Goal: Transaction & Acquisition: Download file/media

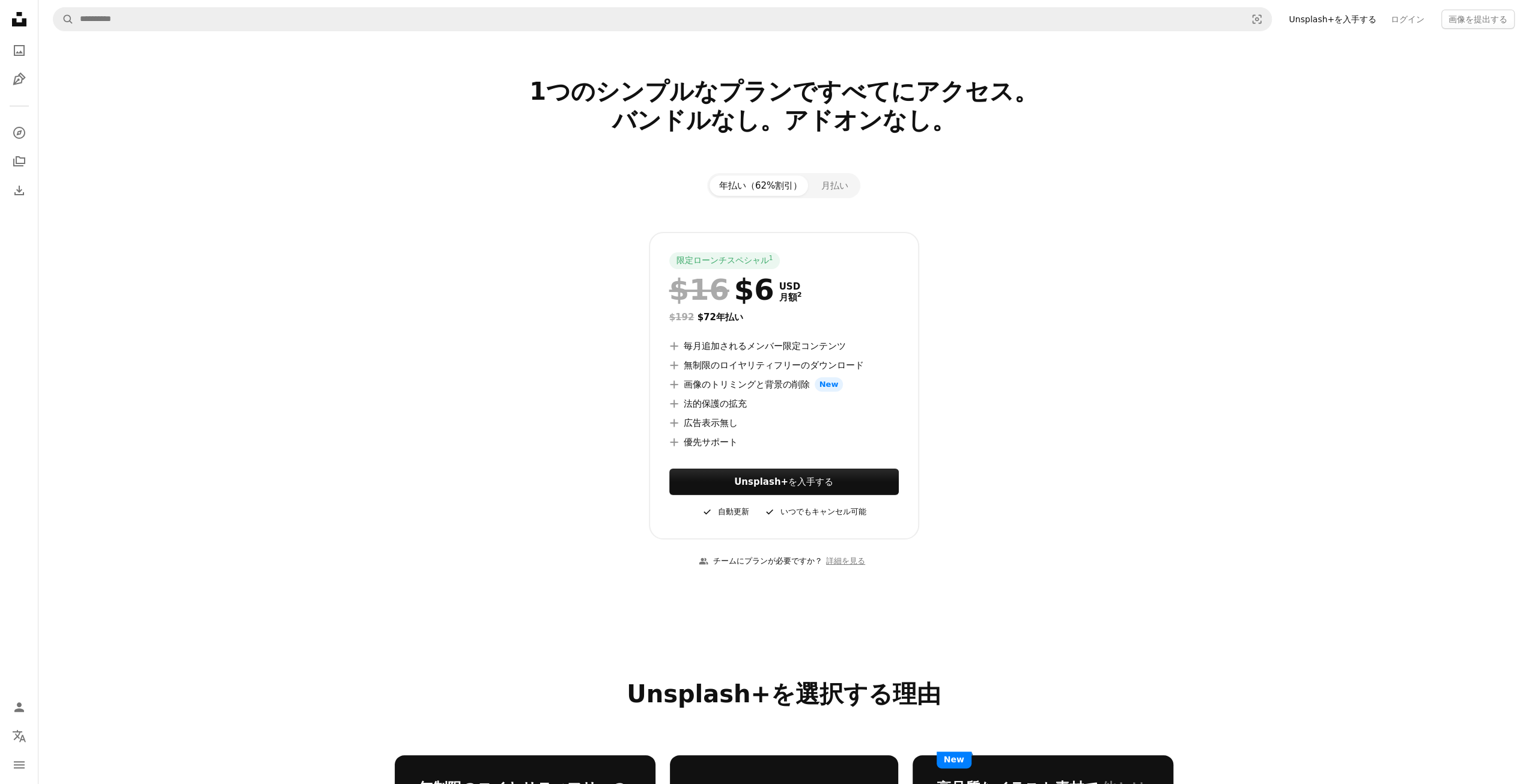
click at [20, 23] on icon at bounding box center [19, 19] width 14 height 14
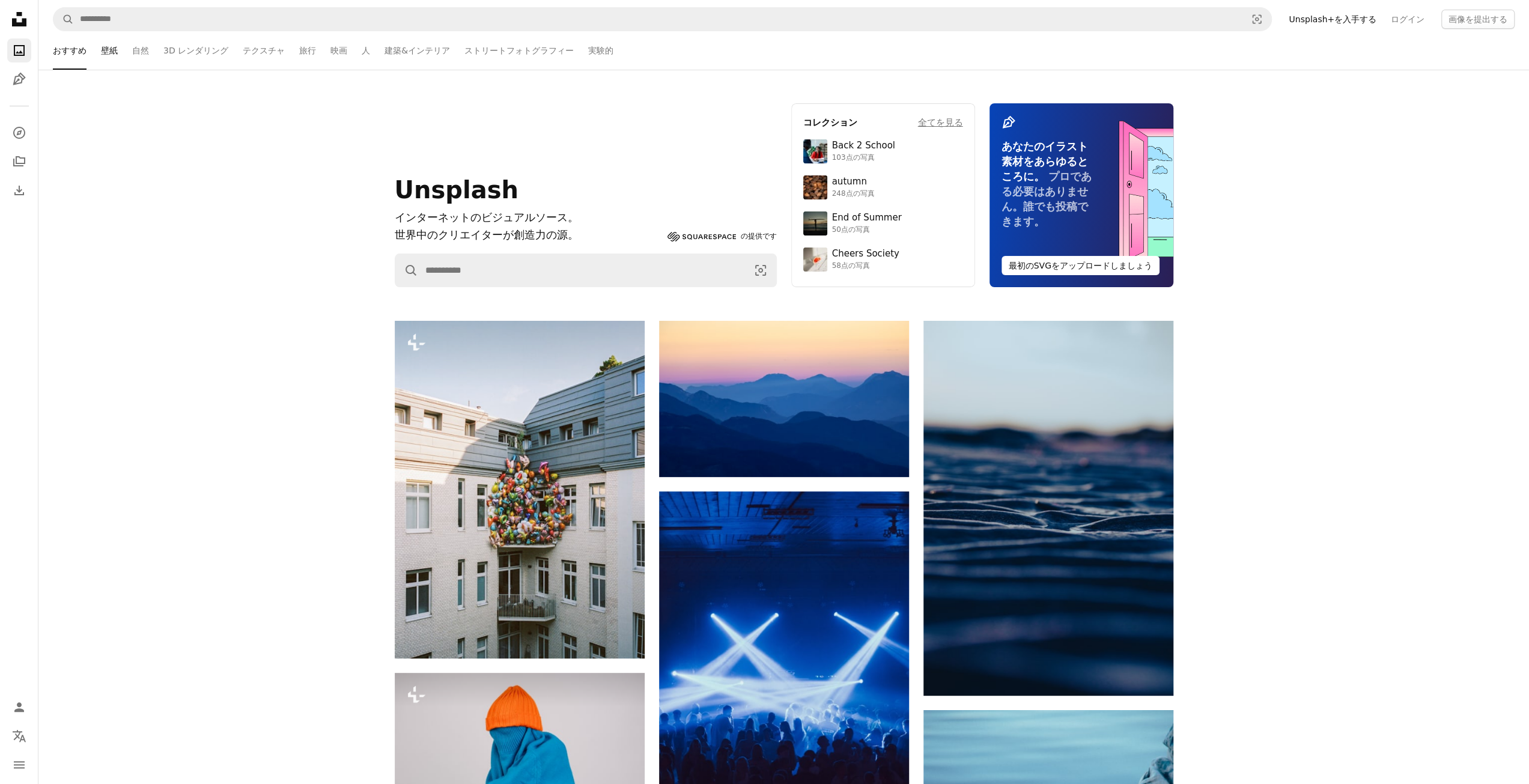
click at [101, 54] on link "壁紙" at bounding box center [109, 50] width 17 height 39
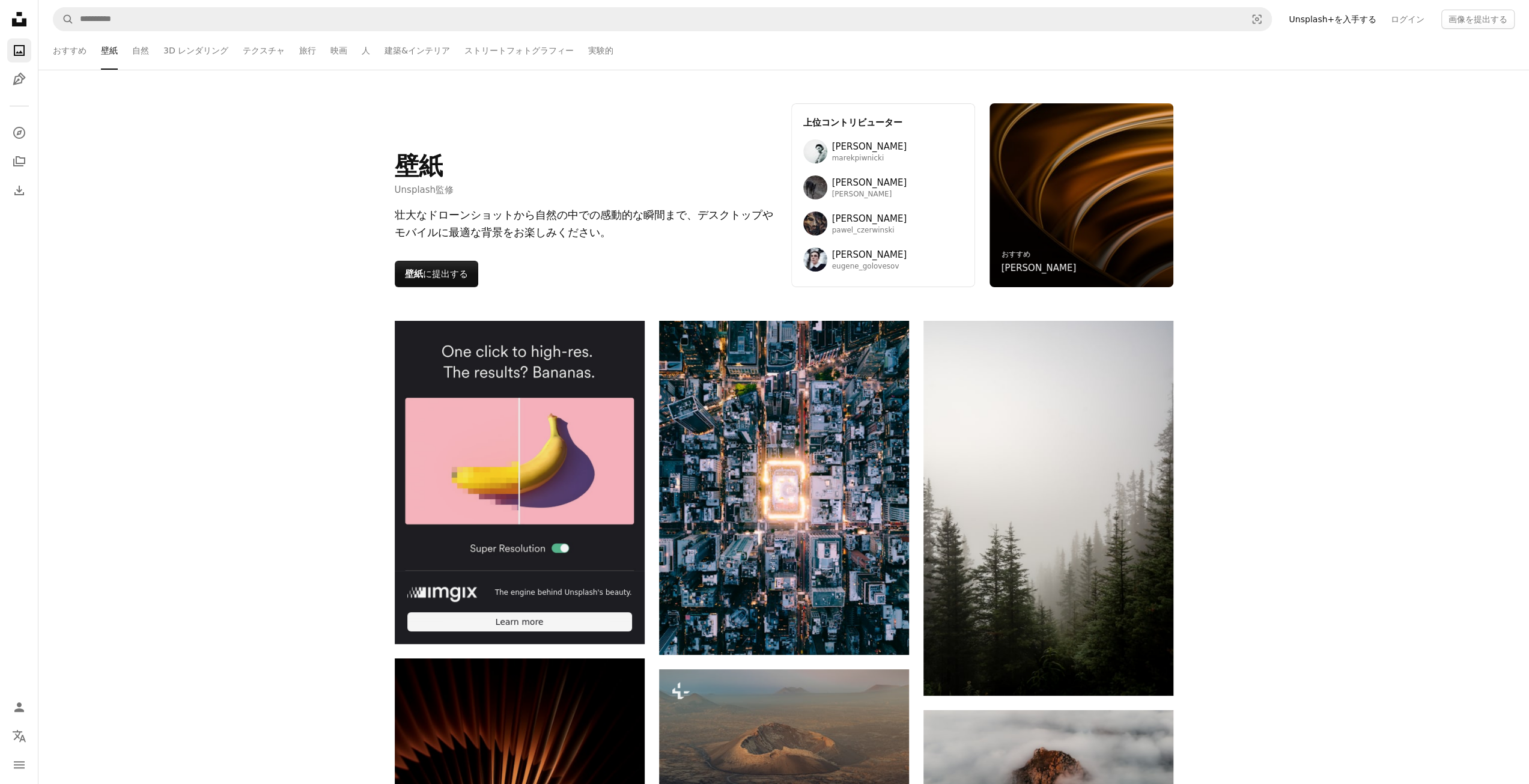
click at [549, 493] on img at bounding box center [519, 445] width 250 height 250
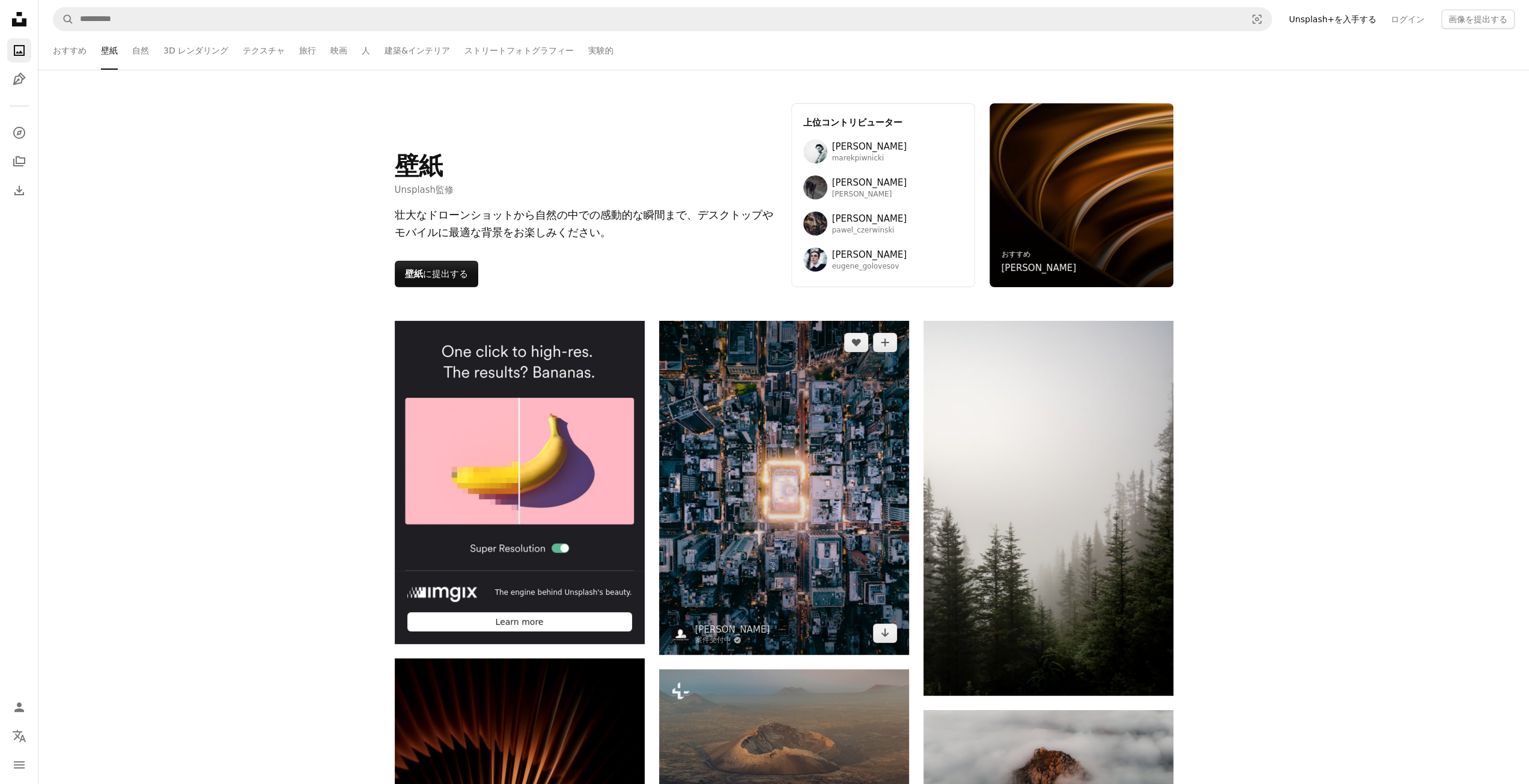
click at [805, 470] on img at bounding box center [784, 487] width 250 height 333
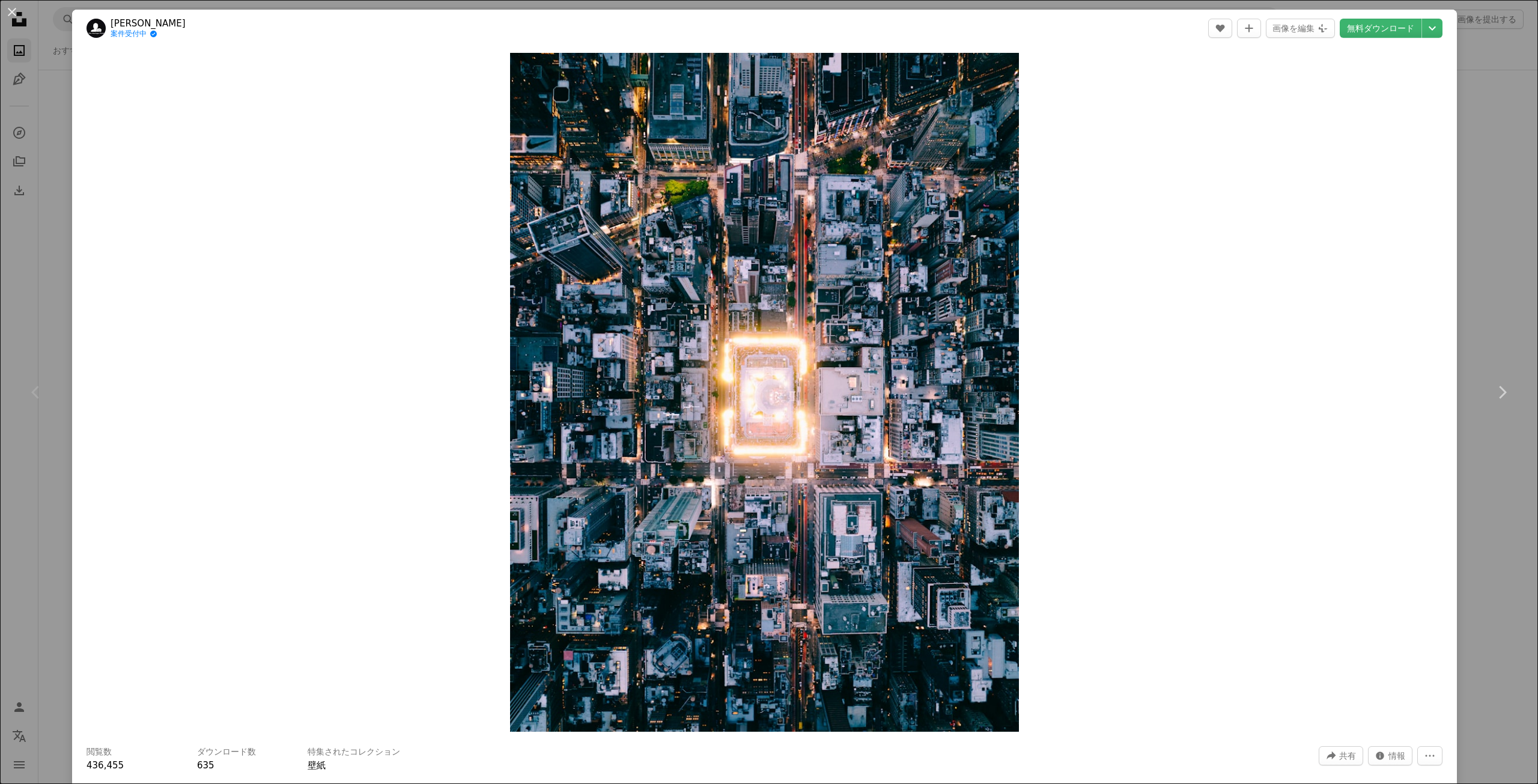
click at [1493, 279] on div "An X shape Chevron left Chevron right Lerone Pieters 案件受付中 A checkmark inside o…" at bounding box center [769, 392] width 1538 height 784
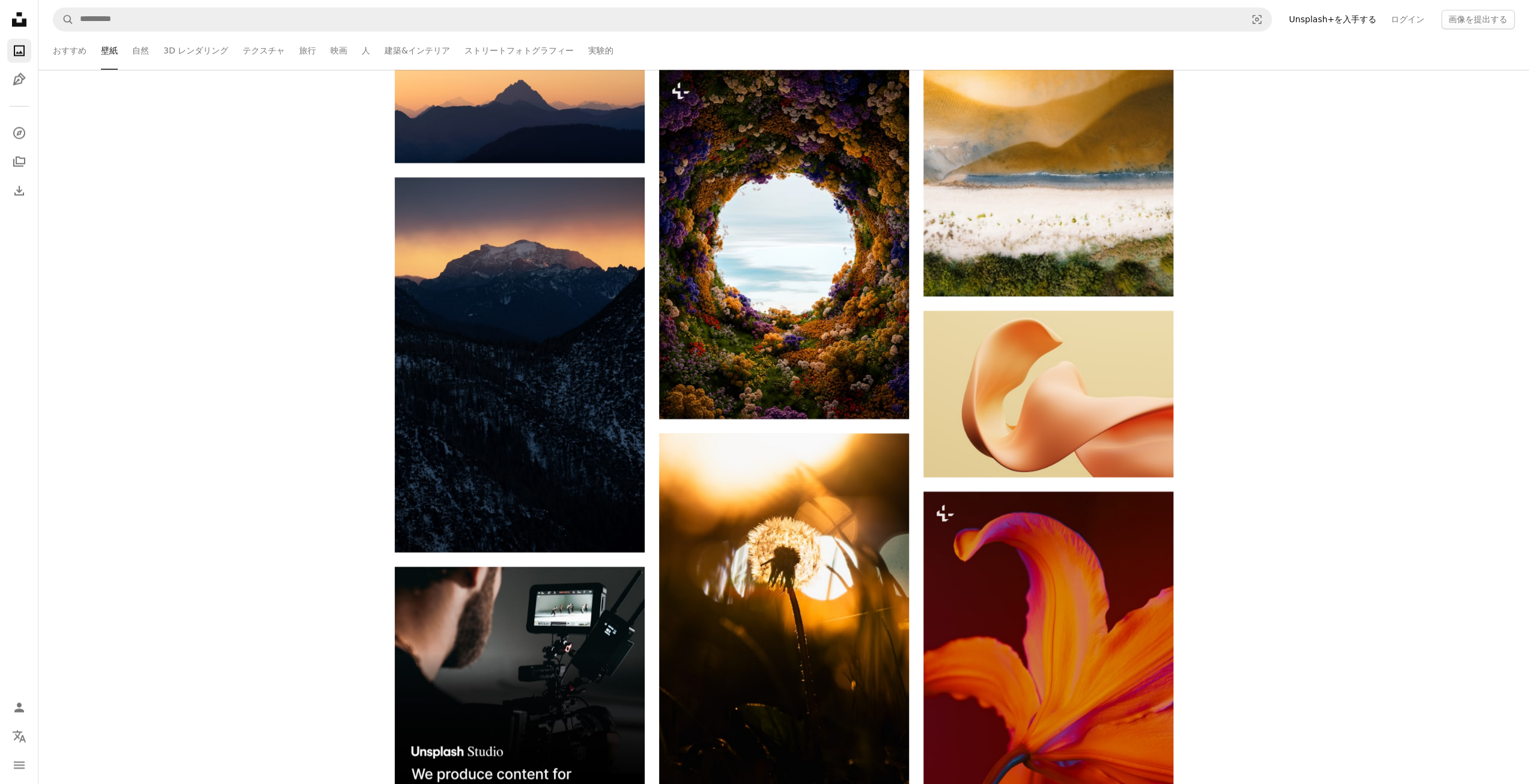
scroll to position [4130, 0]
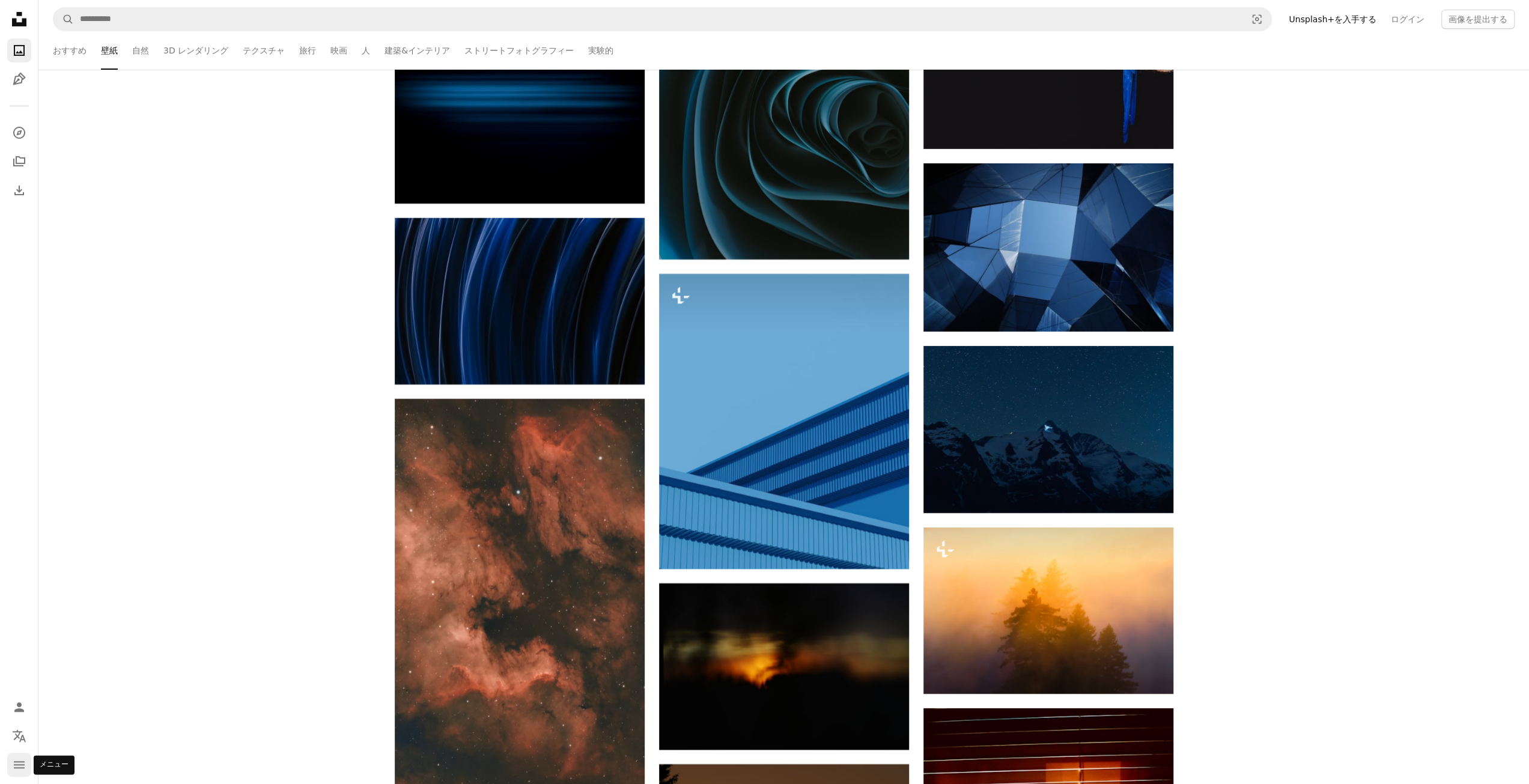
click at [23, 768] on icon "navigation menu" at bounding box center [19, 765] width 14 height 14
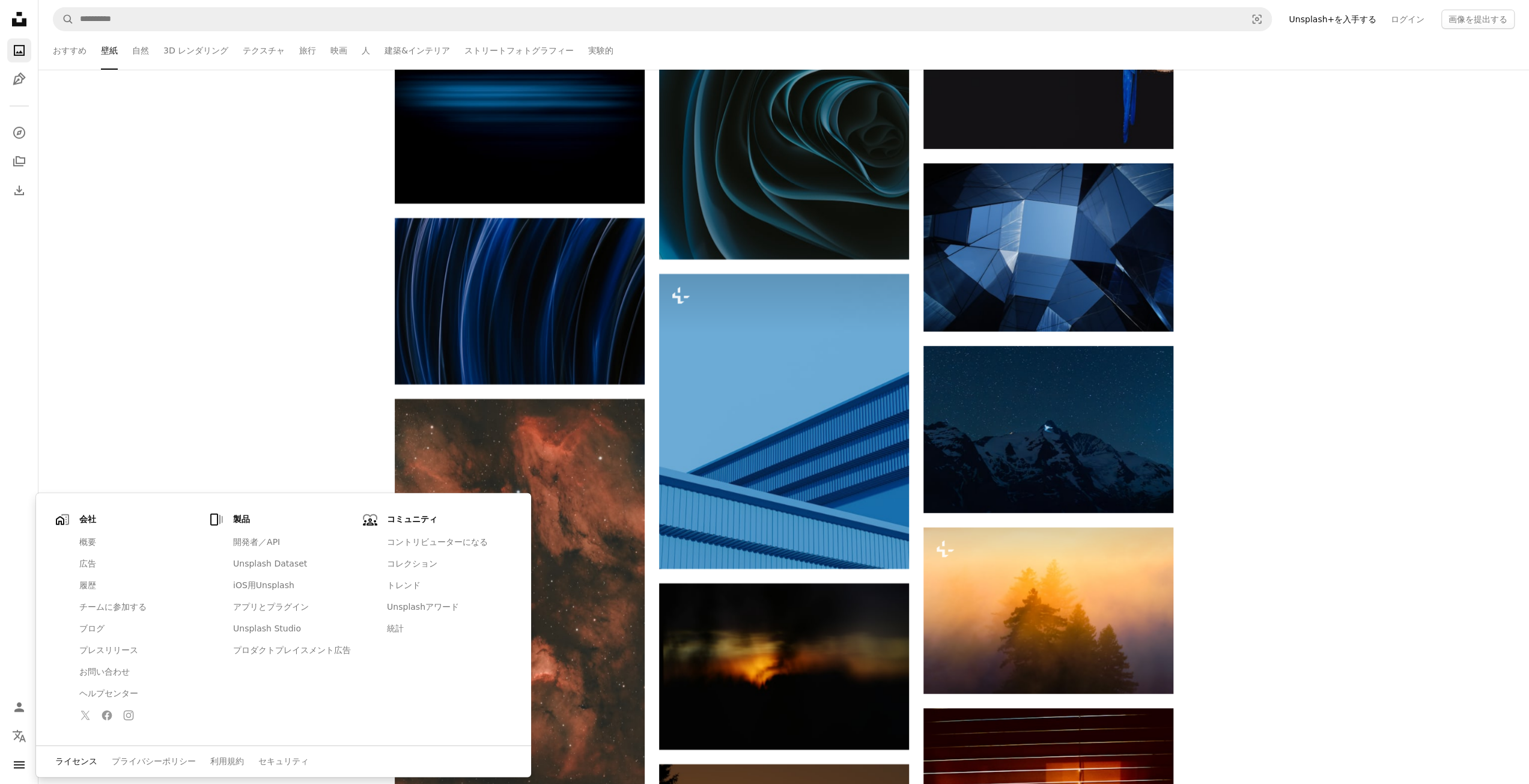
click at [73, 761] on link "ライセンス" at bounding box center [77, 762] width 42 height 12
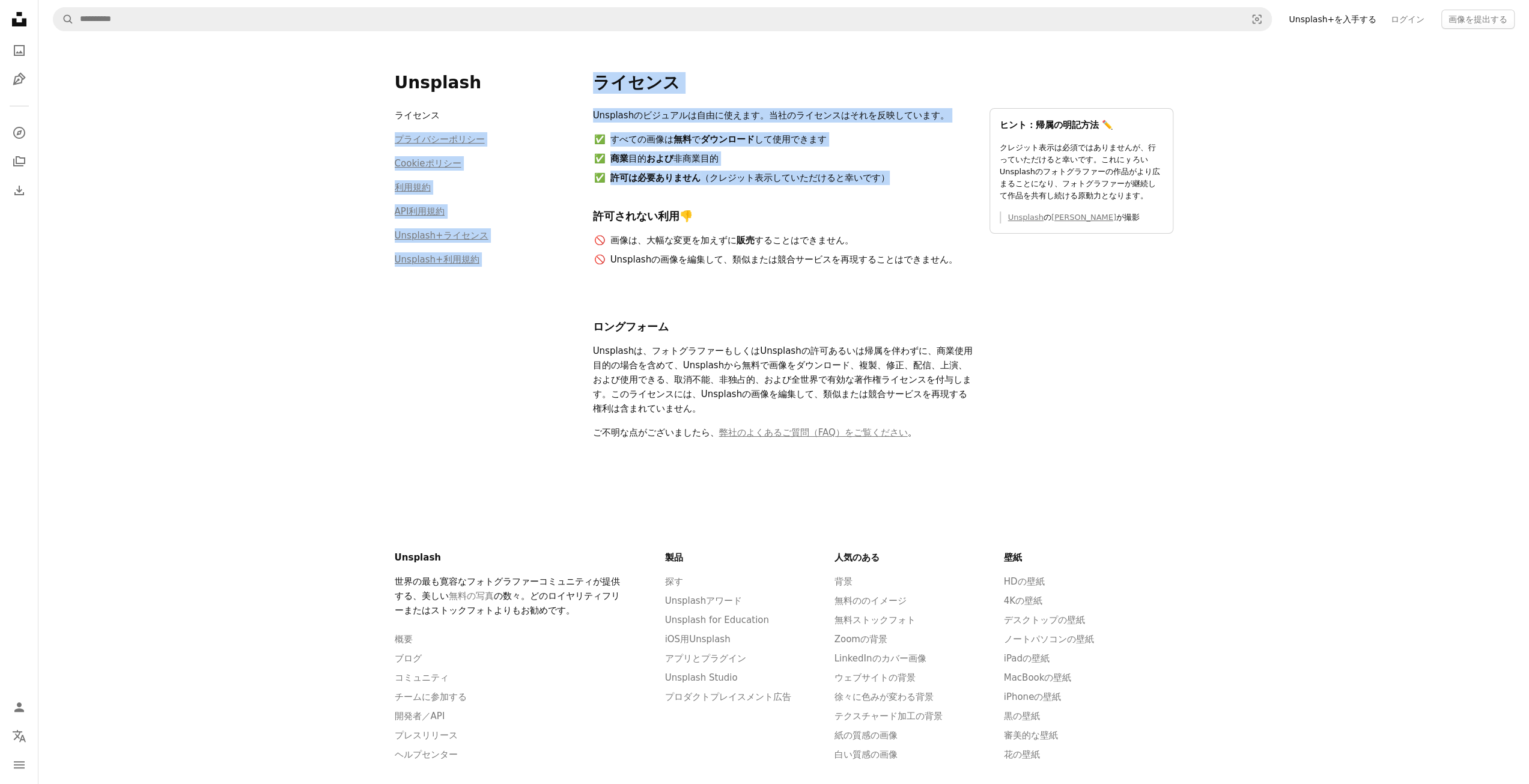
drag, startPoint x: 572, startPoint y: 117, endPoint x: 857, endPoint y: 180, distance: 291.9
click at [857, 180] on div "Unsplash ライセンス プライバシーポリシー Cookieポリシー 利用規約 API利用規約 Unsplash+ライセンス Unsplash+利用規約 …" at bounding box center [783, 266] width 807 height 454
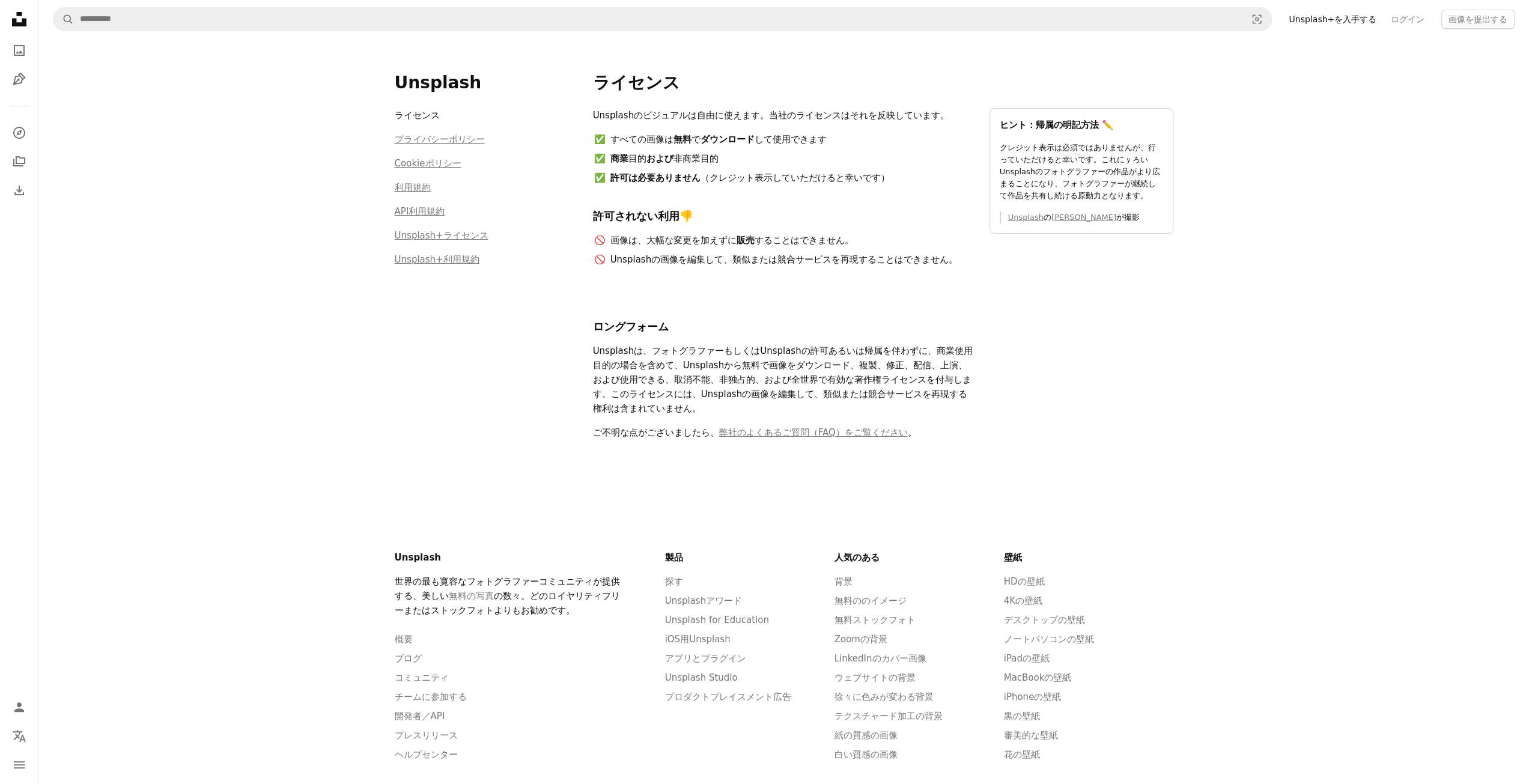
click at [744, 282] on div "Unsplashのビジュアルは自由に使えます。当社のライセンスはそれを反映しています。 すべての画像は 無料 で ダウンロード して使用できます 商業 目的 …" at bounding box center [883, 279] width 580 height 341
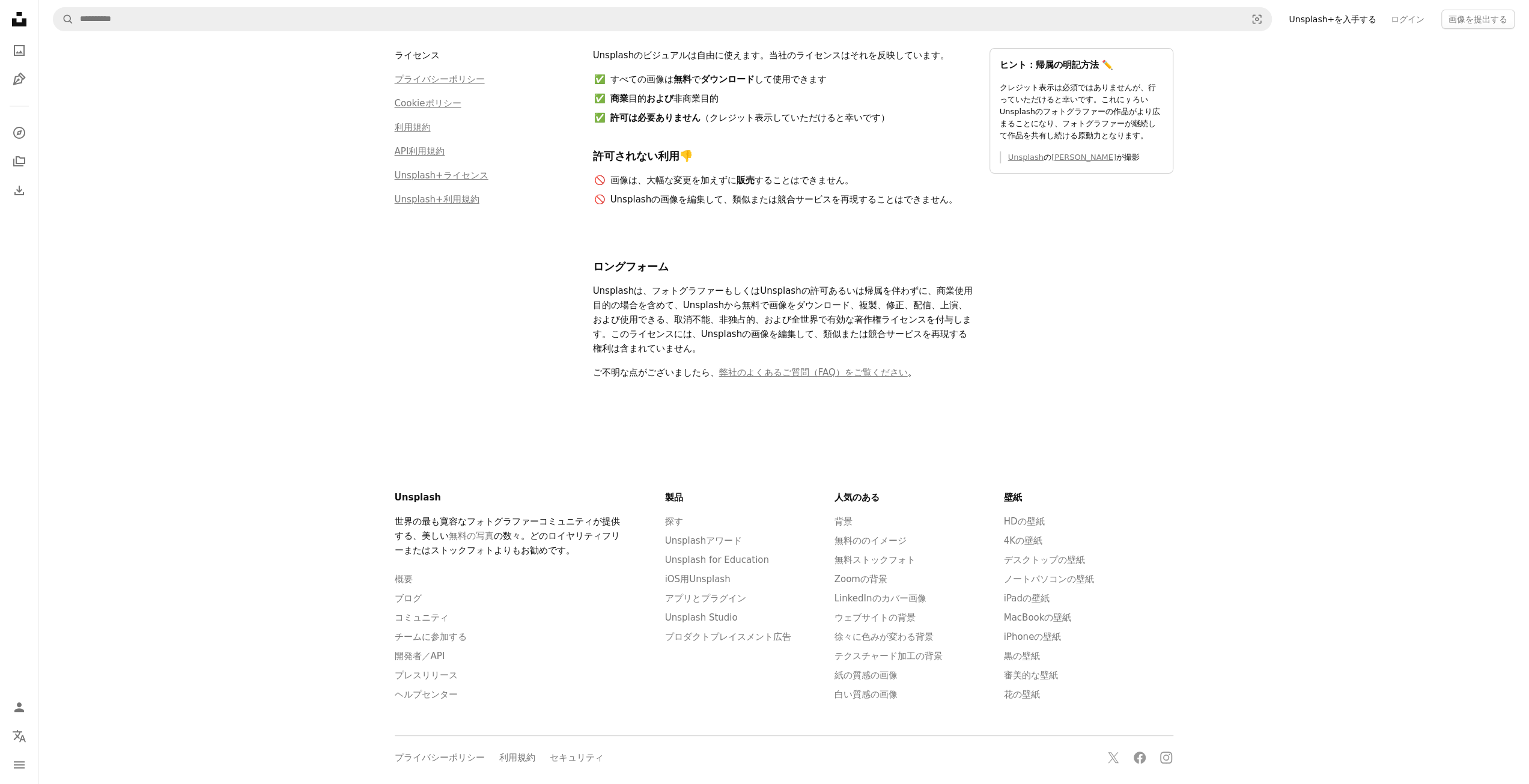
scroll to position [64, 0]
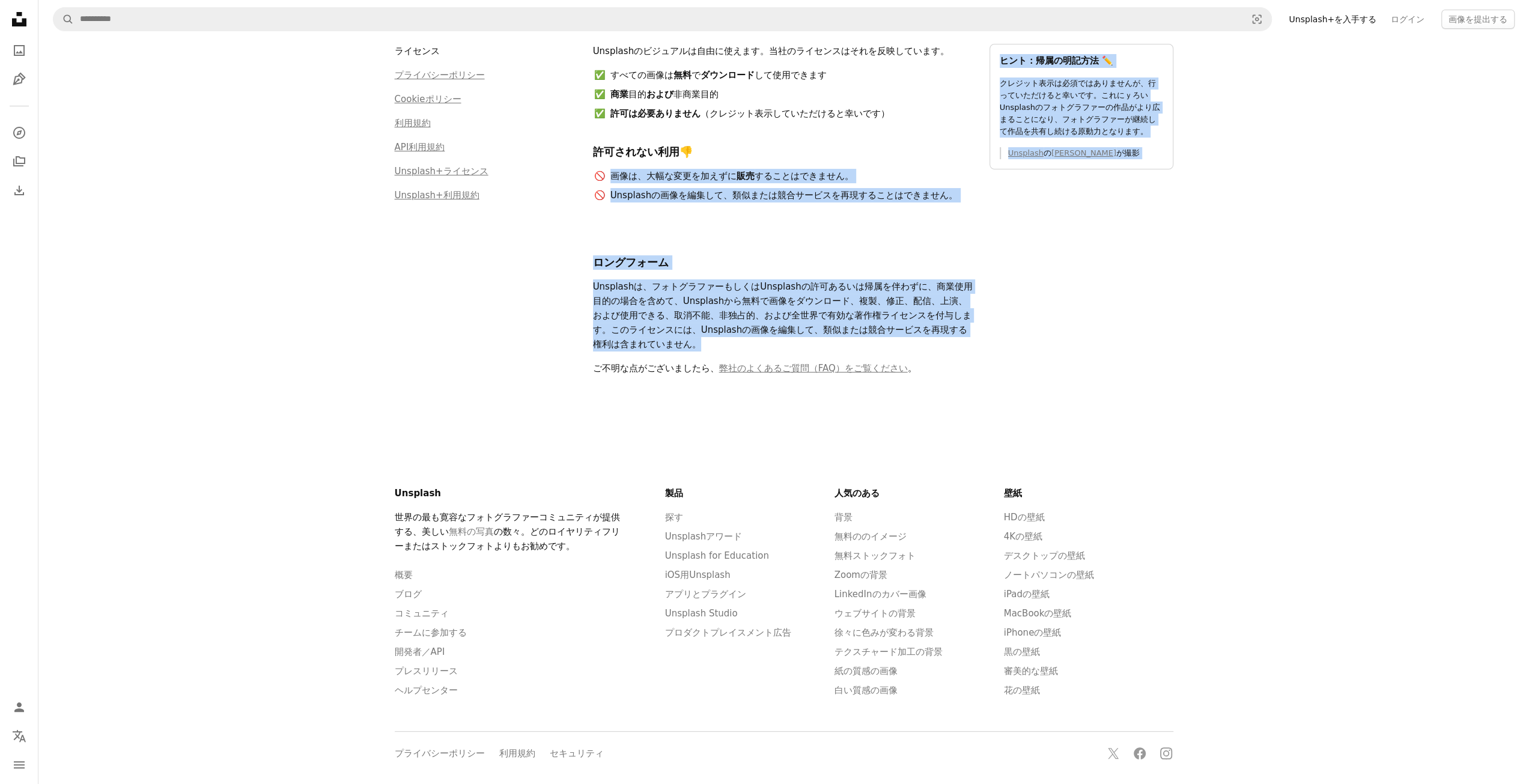
drag, startPoint x: 612, startPoint y: 171, endPoint x: 925, endPoint y: 330, distance: 351.1
click at [925, 330] on div "Unsplashのビジュアルは自由に使えます。当社のライセンスはそれを反映しています。 すべての画像は 無料 で ダウンロード して使用できます 商業 目的 …" at bounding box center [883, 215] width 580 height 341
click at [830, 279] on p "Unsplashは、フォトグラファーもしくはUnsplashの許可あるいは帰属を伴わずに、商業使用目的の場合を含めて、Unsplashから無料で画像をダウンロ…" at bounding box center [784, 315] width 382 height 72
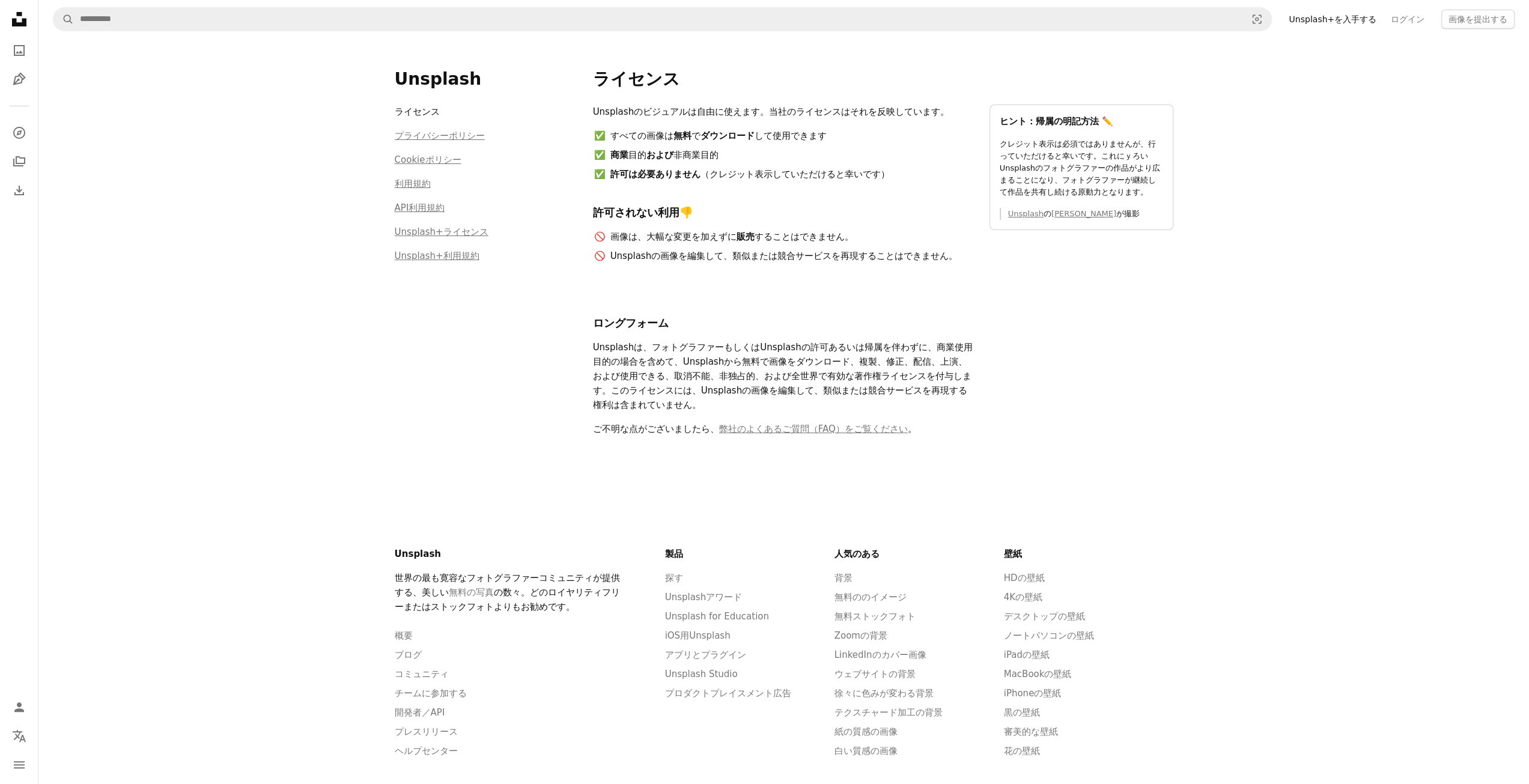
scroll to position [0, 0]
click at [22, 15] on icon at bounding box center [19, 19] width 14 height 14
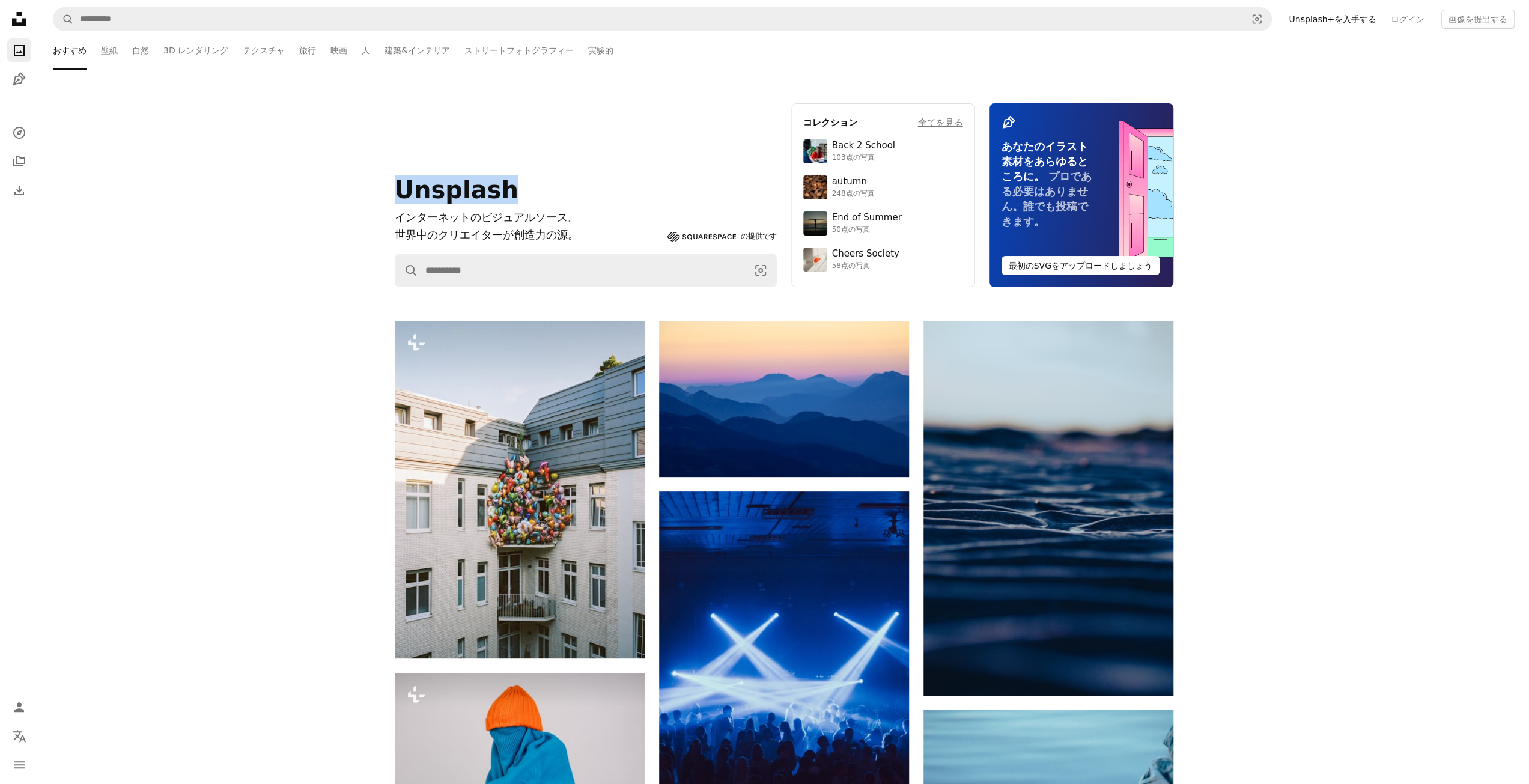
drag, startPoint x: 503, startPoint y: 194, endPoint x: 393, endPoint y: 192, distance: 110.0
click at [393, 192] on div "Unsplash インターネットのビジュアルソース。 世界中のクリエイターが創造力の源。 Squarespace の提供です A magnifying gla…" at bounding box center [783, 194] width 807 height 184
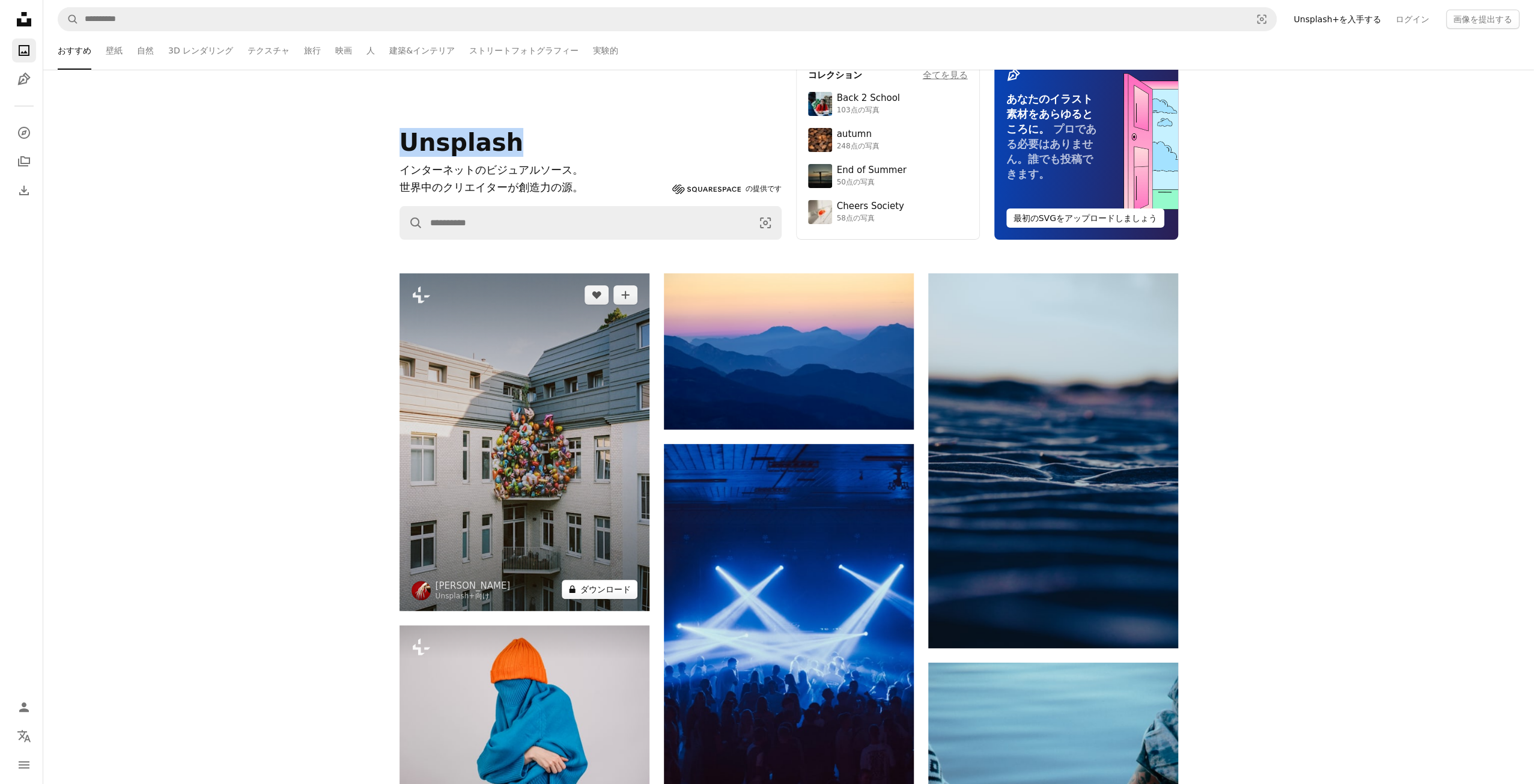
scroll to position [240, 0]
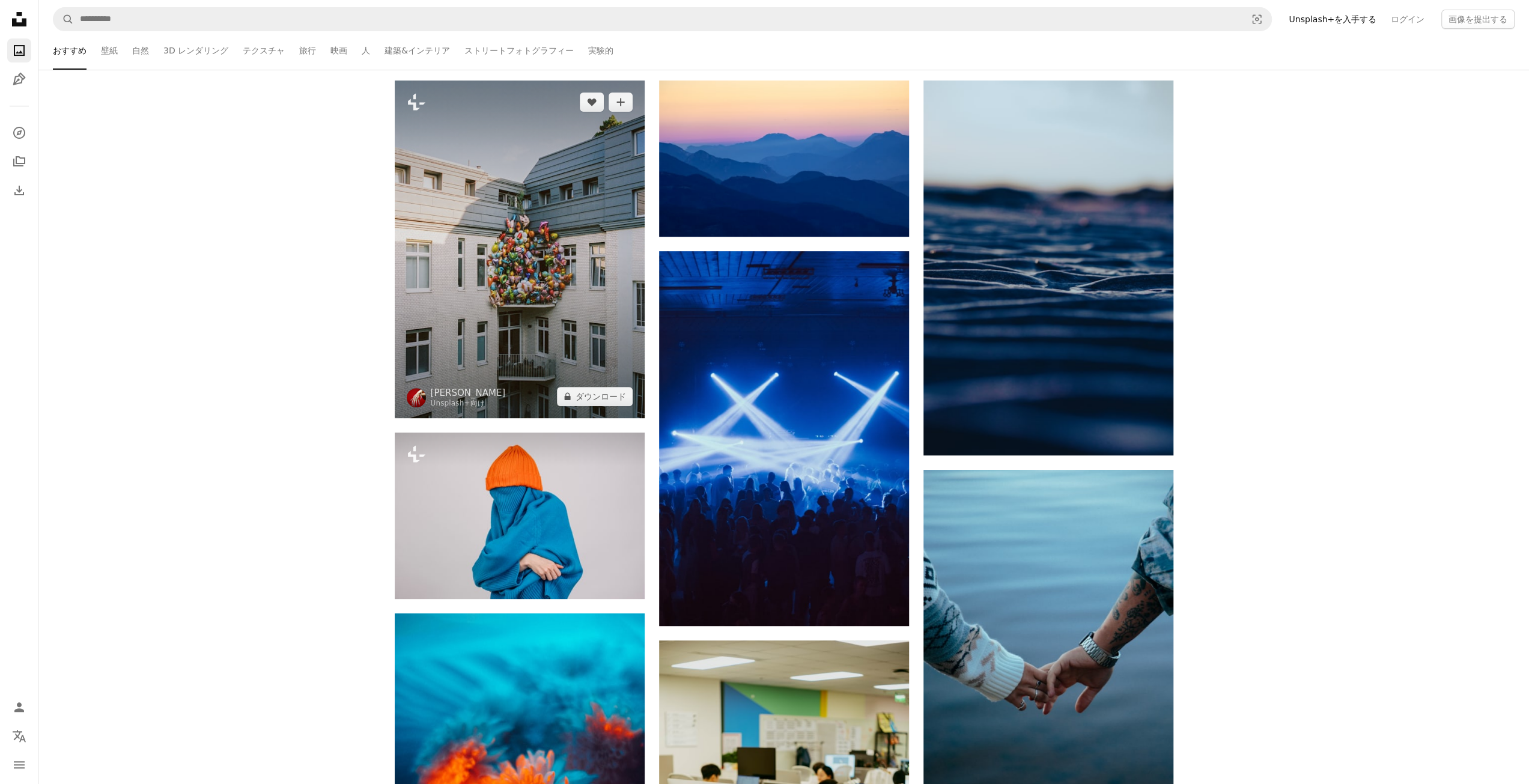
click at [538, 230] on img at bounding box center [519, 249] width 250 height 338
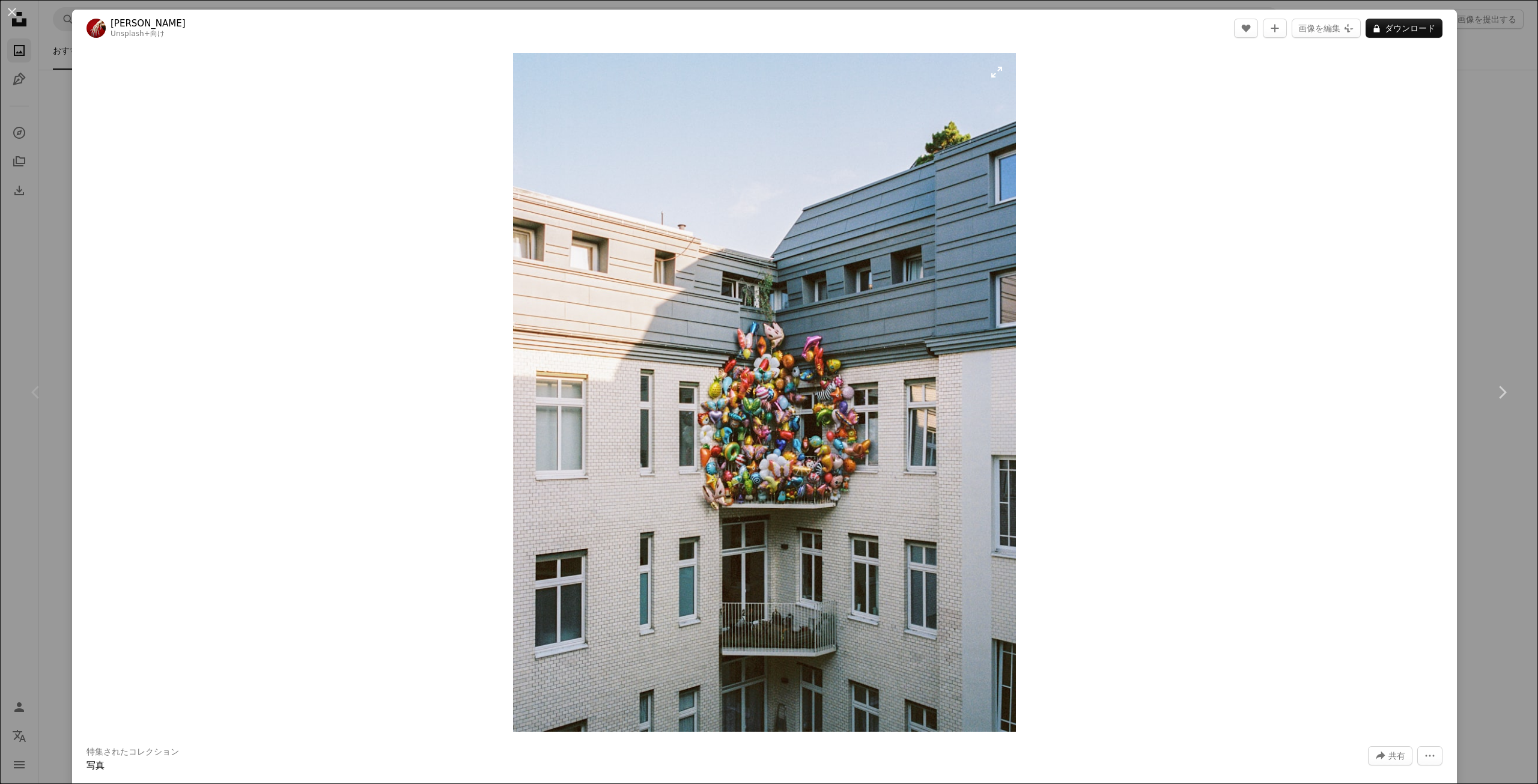
click at [748, 322] on img "この画像でズームインする" at bounding box center [765, 392] width 504 height 678
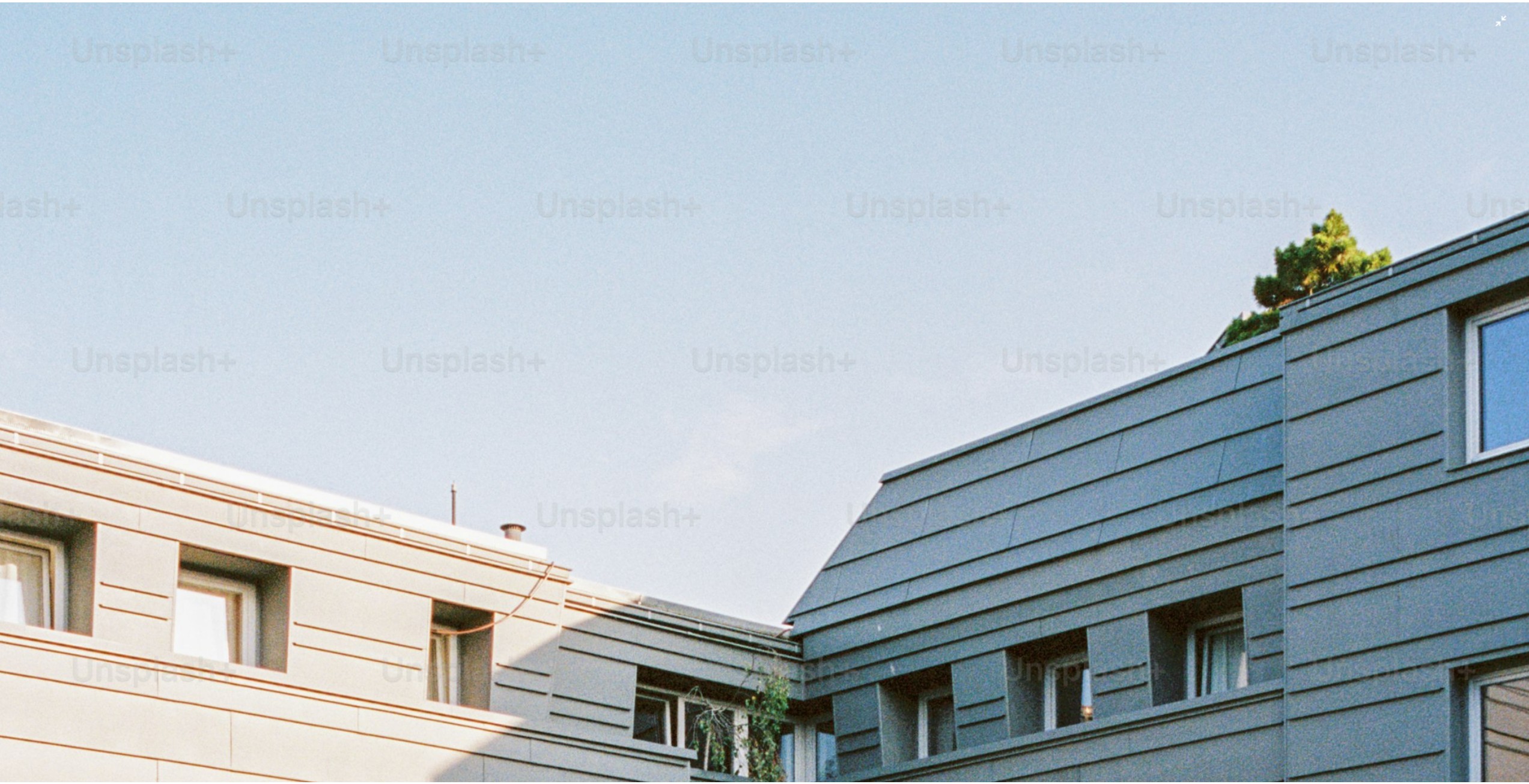
scroll to position [633, 0]
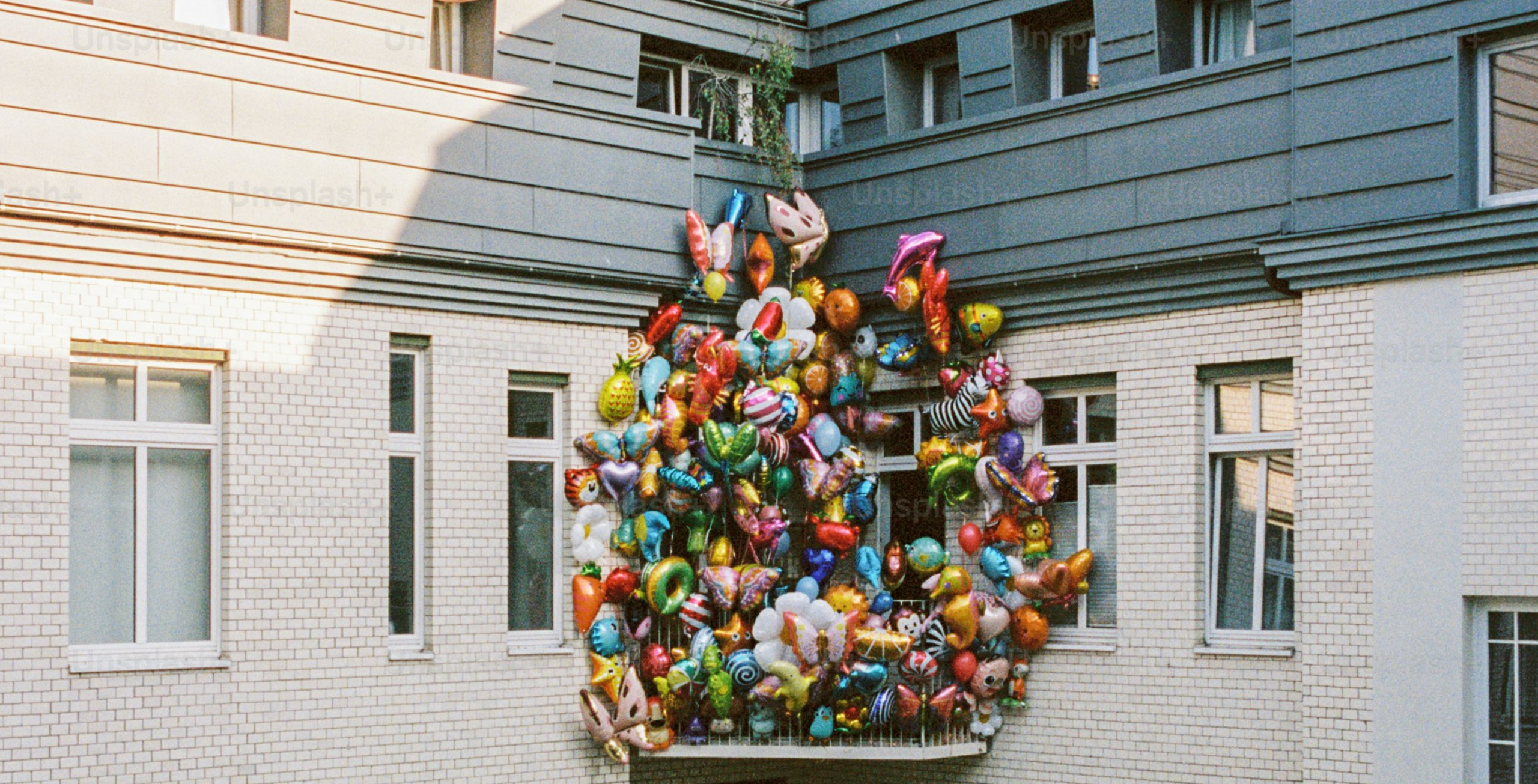
click at [773, 317] on img "この画像でズームアウトする" at bounding box center [769, 404] width 1539 height 2076
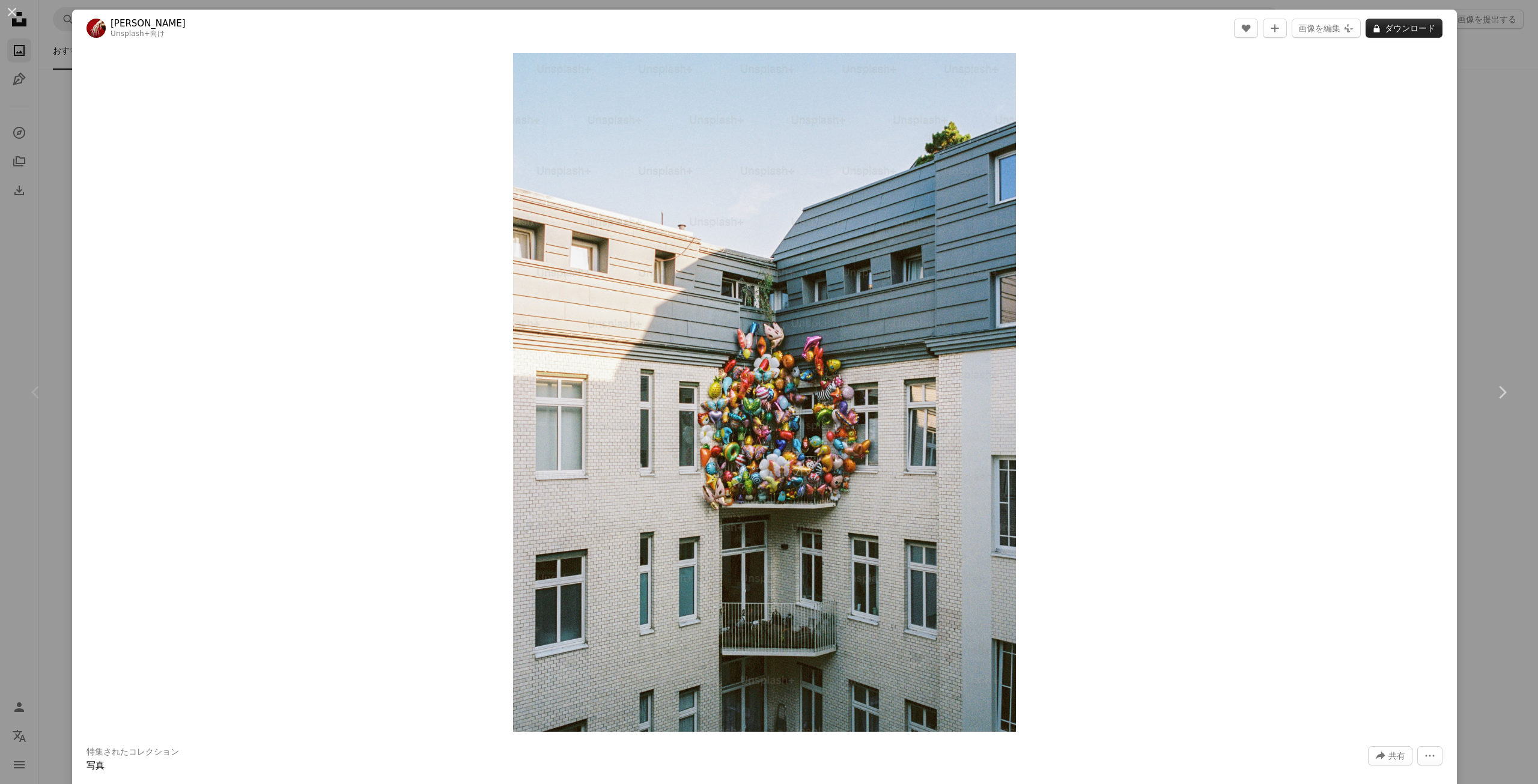
click at [1413, 27] on button "A lock ダウンロード" at bounding box center [1403, 28] width 77 height 19
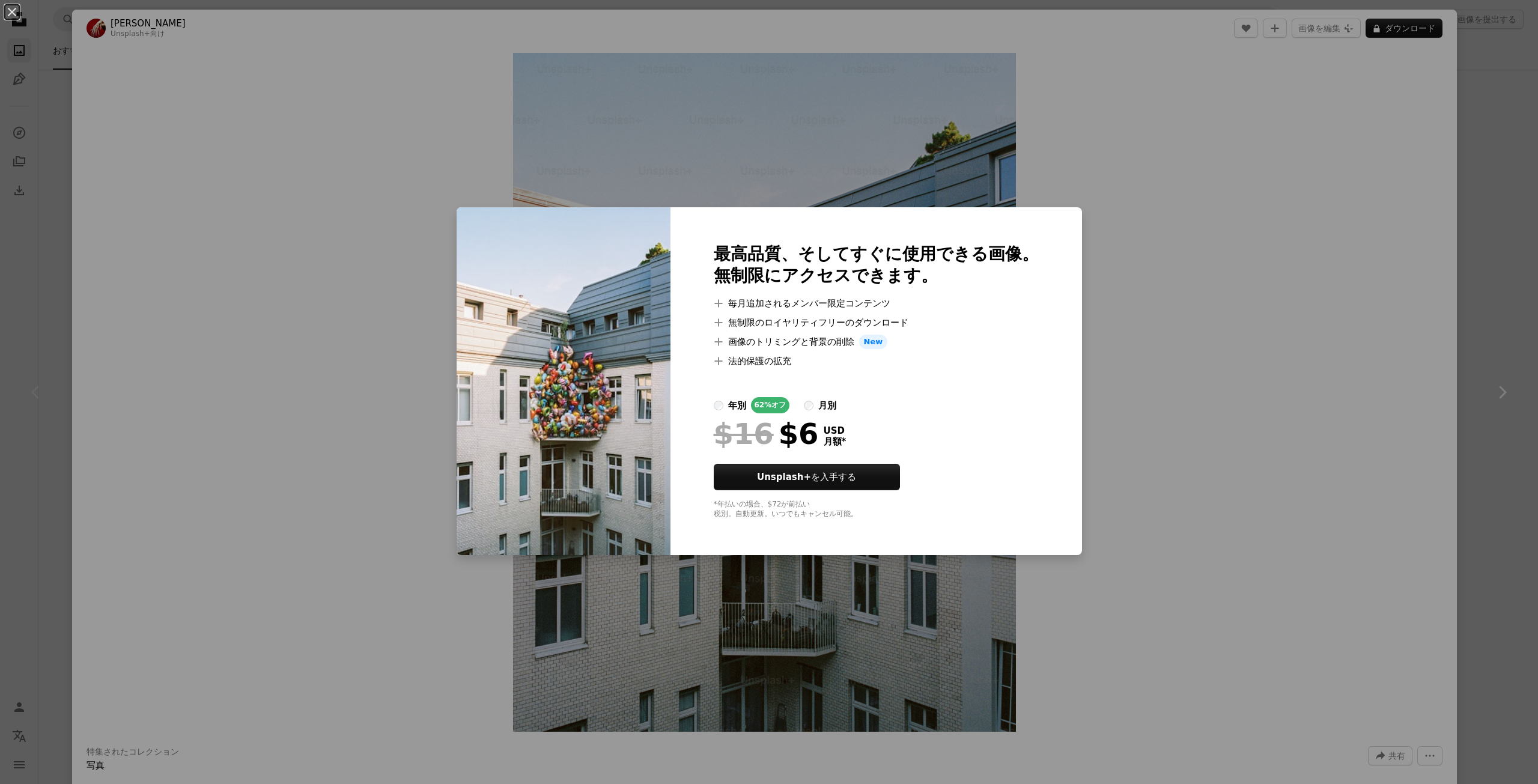
click at [1174, 220] on div "An X shape 最高品質、そしてすぐに使用できる画像。 無制限にアクセスできます。 A plus sign 毎月追加されるメンバー限定コンテンツ A p…" at bounding box center [769, 392] width 1538 height 784
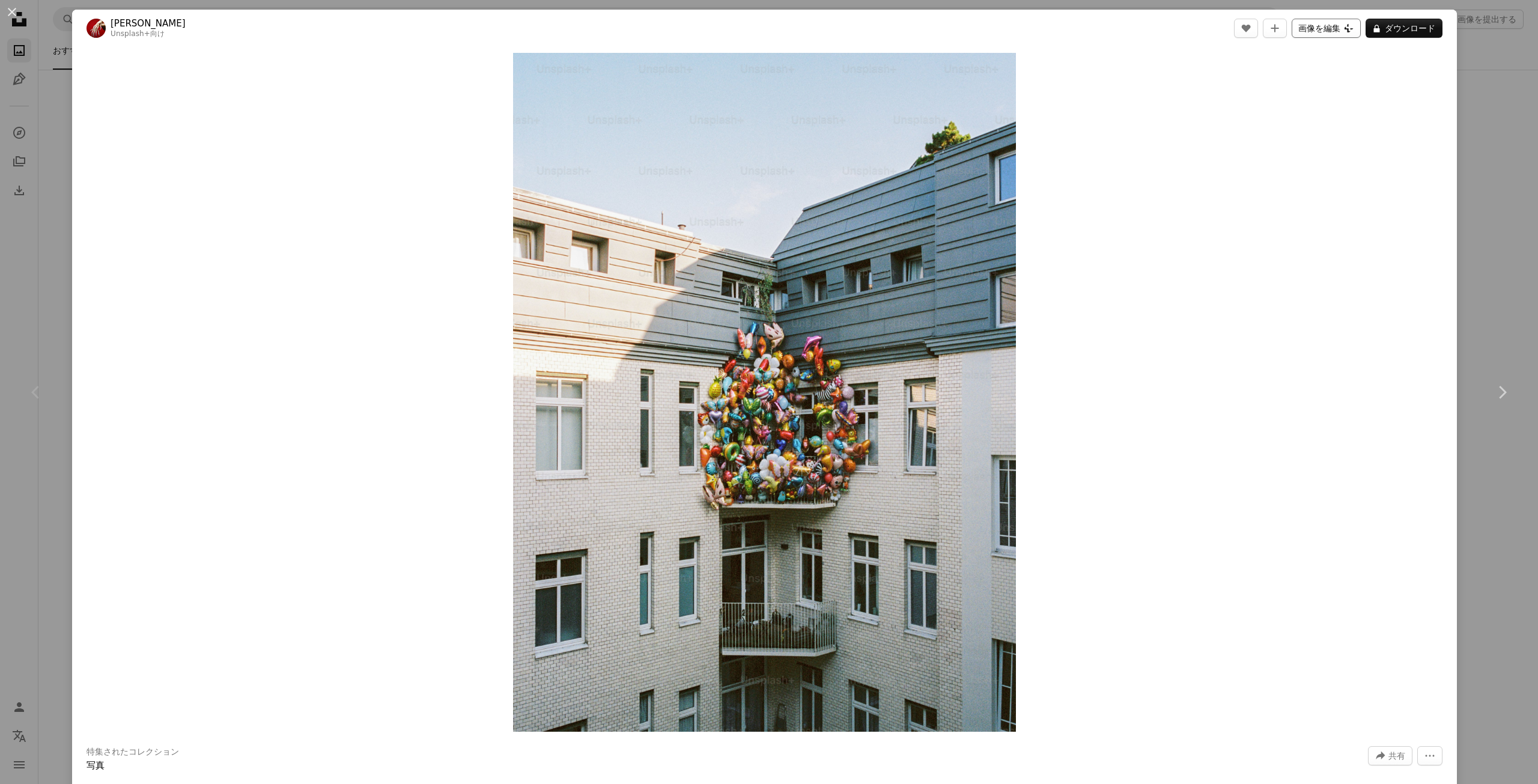
click at [1340, 29] on button "画像を編集 Plus sign for Unsplash+" at bounding box center [1326, 28] width 69 height 19
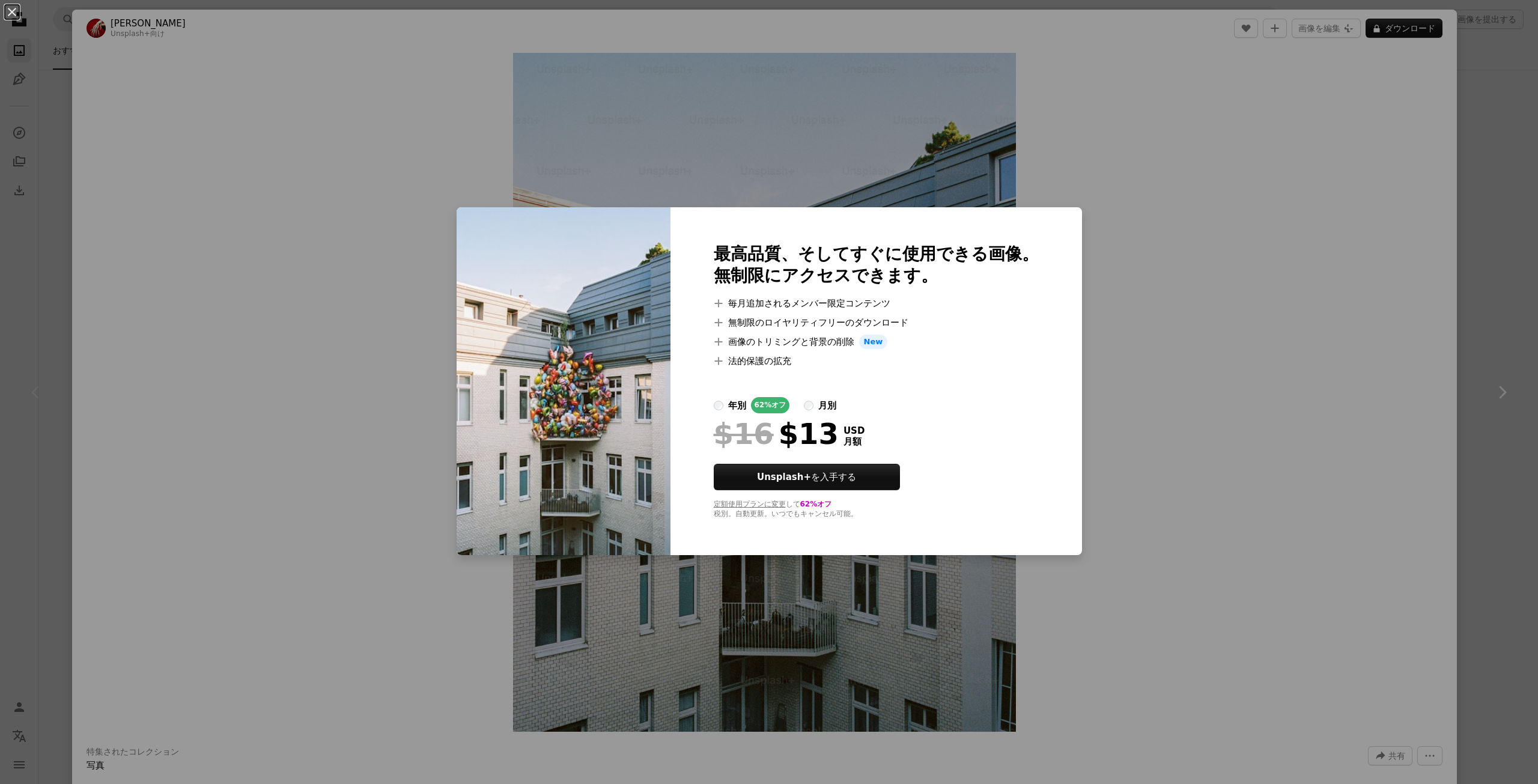
click at [742, 399] on label "年別 62% オフ" at bounding box center [752, 405] width 77 height 16
click at [843, 393] on div at bounding box center [876, 382] width 325 height 29
click at [836, 404] on div "月別" at bounding box center [827, 405] width 18 height 14
click at [747, 402] on div "年別" at bounding box center [737, 405] width 18 height 14
click at [836, 400] on div "月別" at bounding box center [827, 405] width 18 height 14
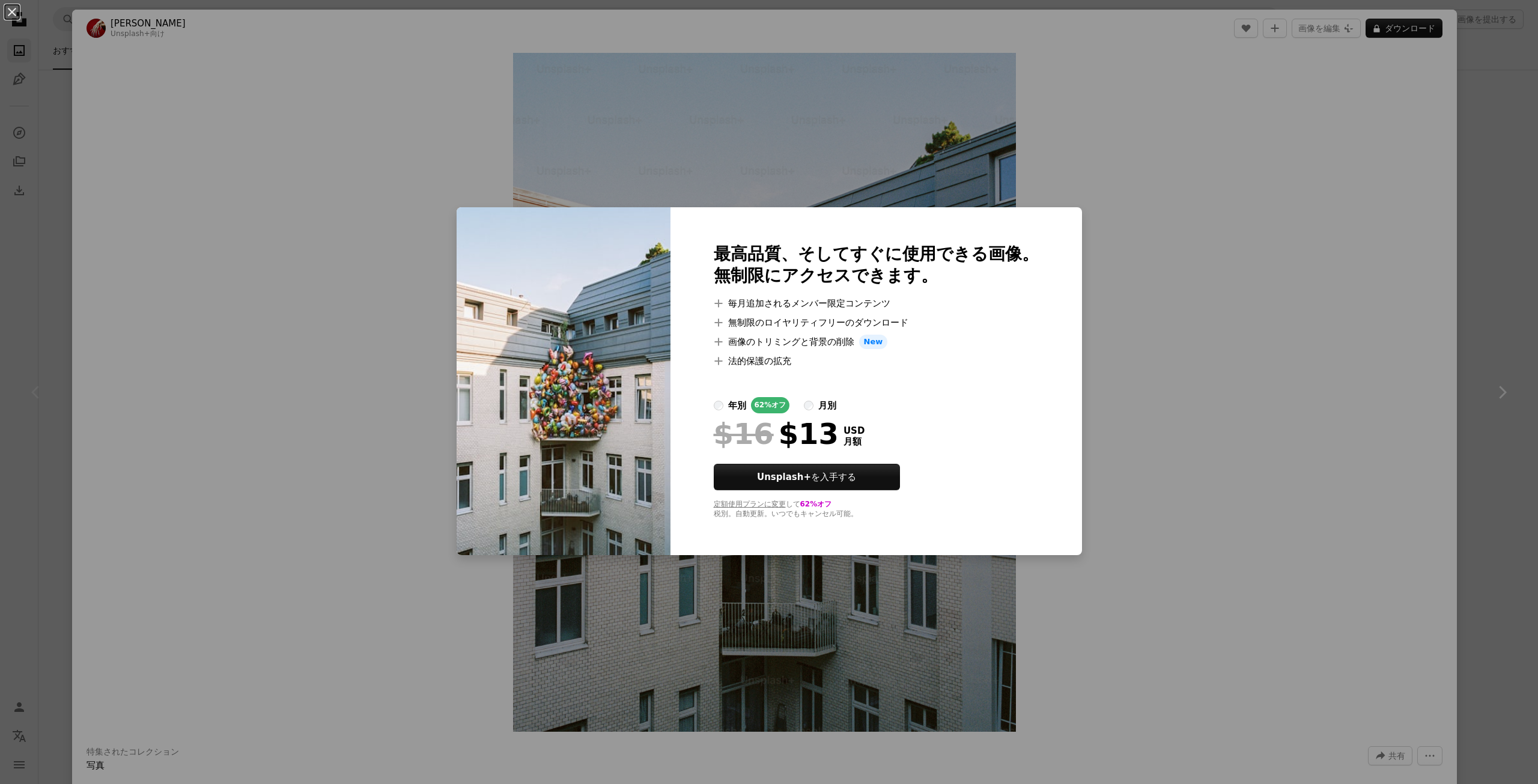
click at [747, 402] on div "年別" at bounding box center [737, 405] width 18 height 14
click at [1335, 417] on div "An X shape 最高品質、そしてすぐに使用できる画像。 無制限にアクセスできます。 A plus sign 毎月追加されるメンバー限定コンテンツ A p…" at bounding box center [769, 392] width 1538 height 784
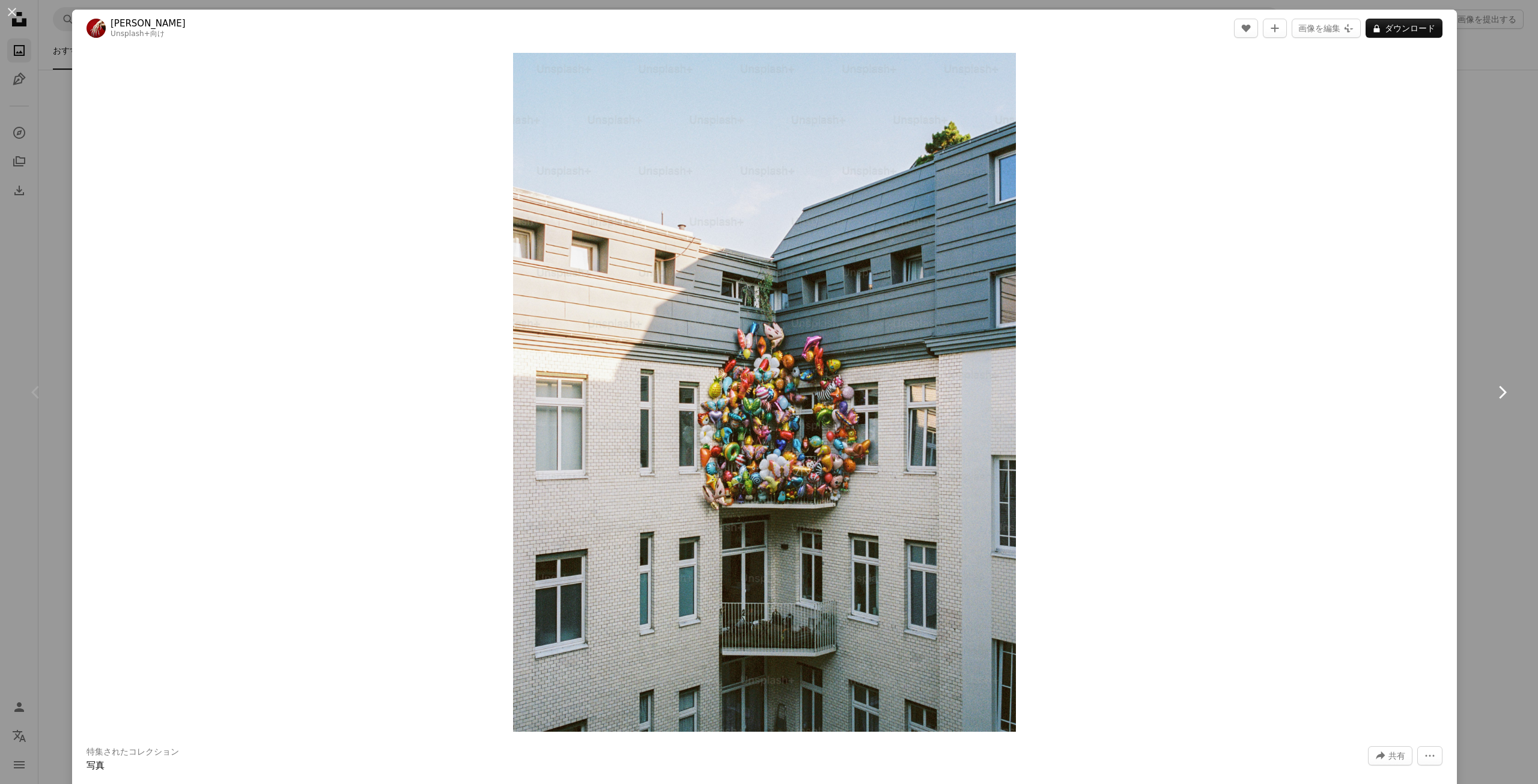
click at [1490, 377] on link "Chevron right" at bounding box center [1502, 392] width 72 height 115
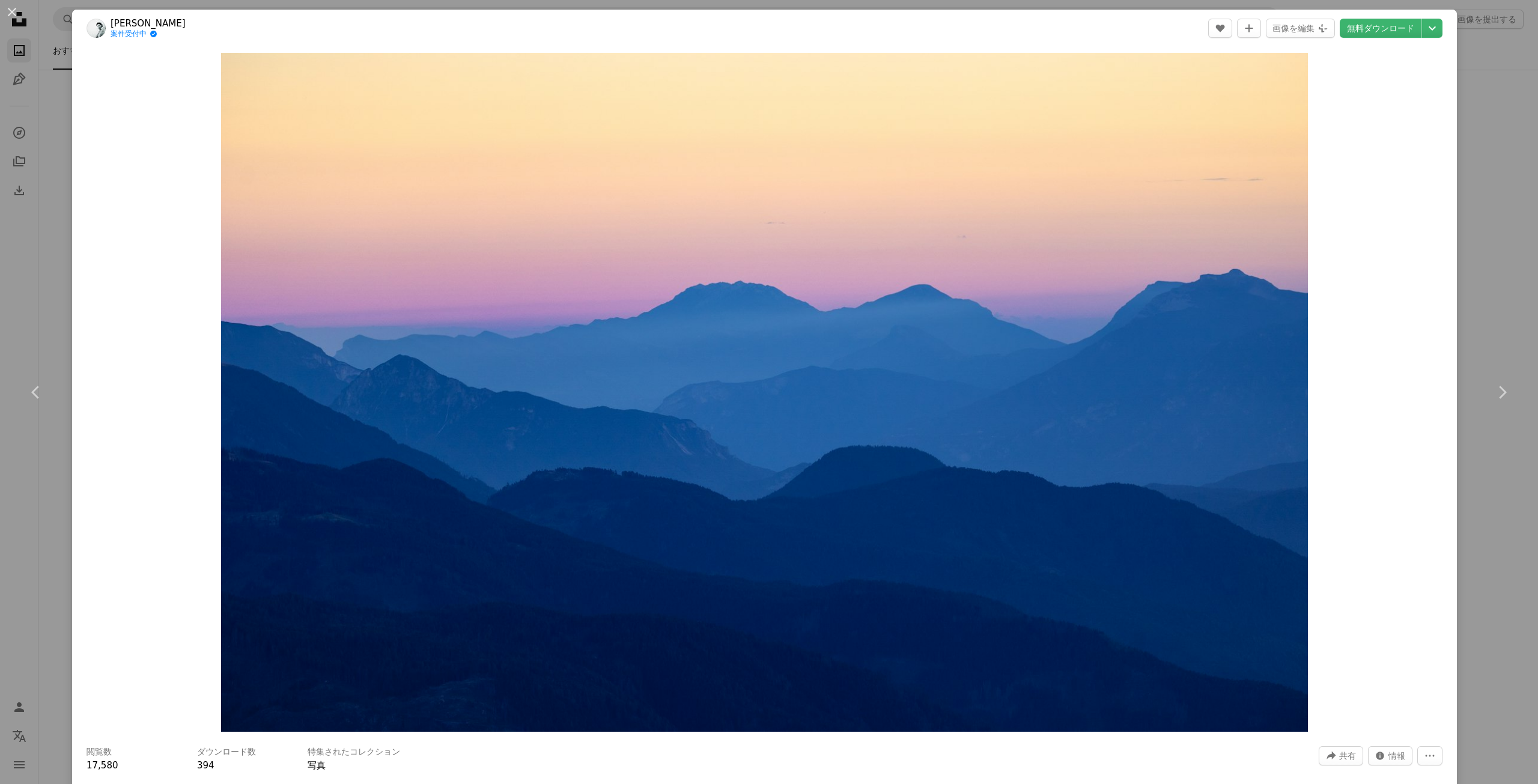
click at [0, 453] on div "An X shape Chevron left Chevron right [PERSON_NAME] 案件受付中 A checkmark inside of…" at bounding box center [769, 392] width 1538 height 784
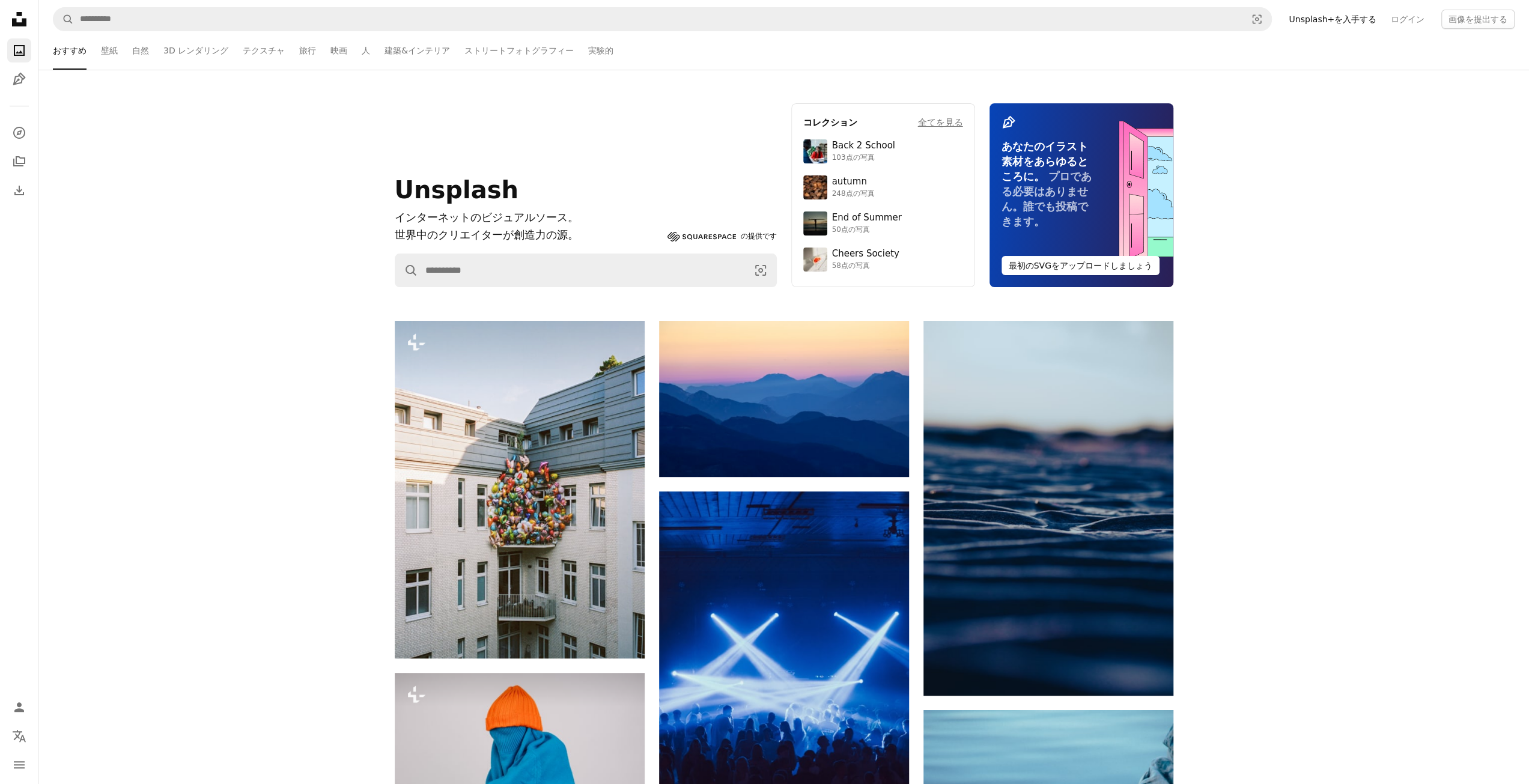
click at [299, 50] on ul "おすすめ 壁紙 自然 3D レンダリング テクスチャ 旅行 映画 人 建築&インテリア ストリートフォトグラフィー 実験的" at bounding box center [783, 50] width 1461 height 39
click at [330, 48] on link "映画" at bounding box center [338, 50] width 17 height 39
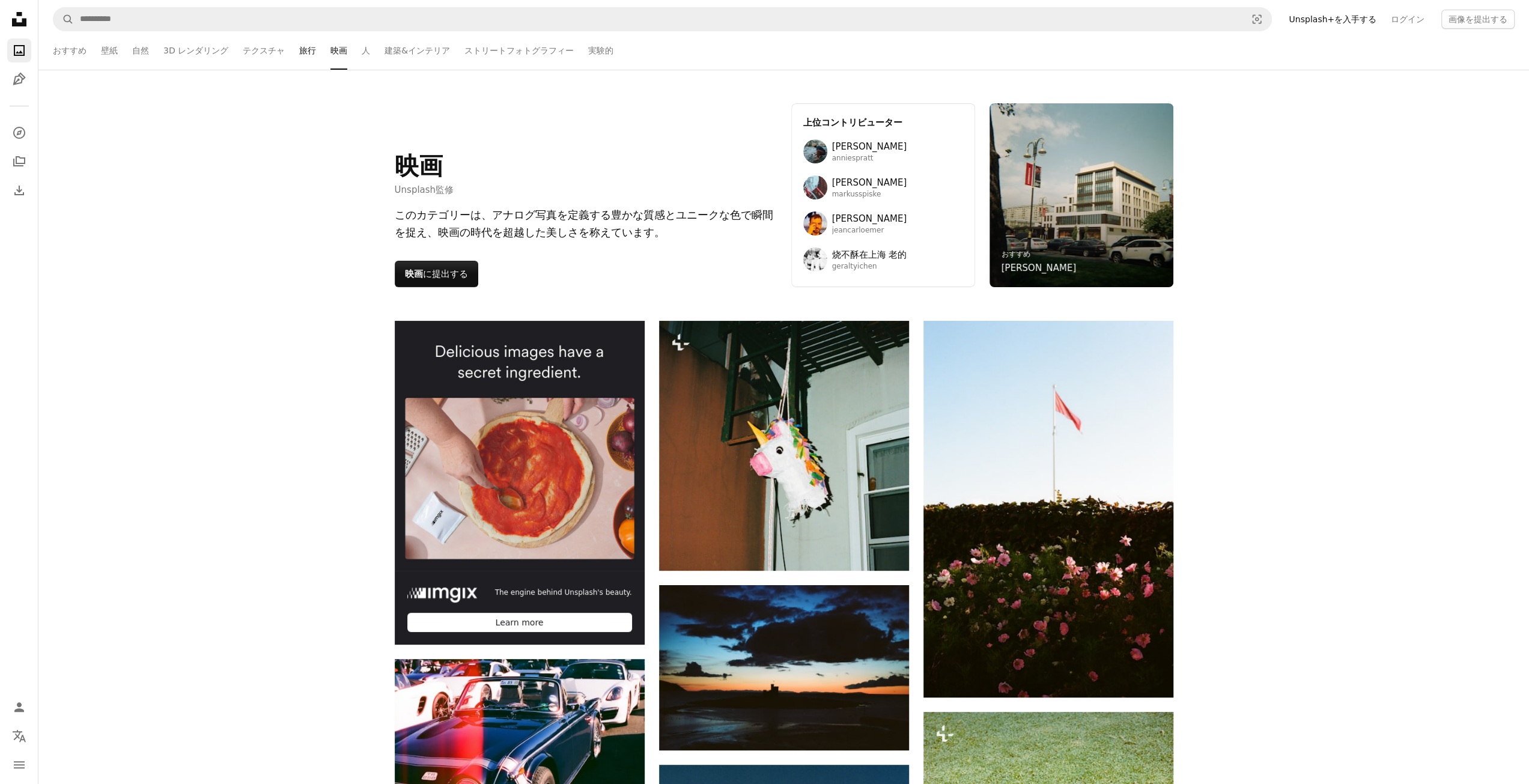
click at [299, 52] on link "旅行" at bounding box center [307, 50] width 17 height 39
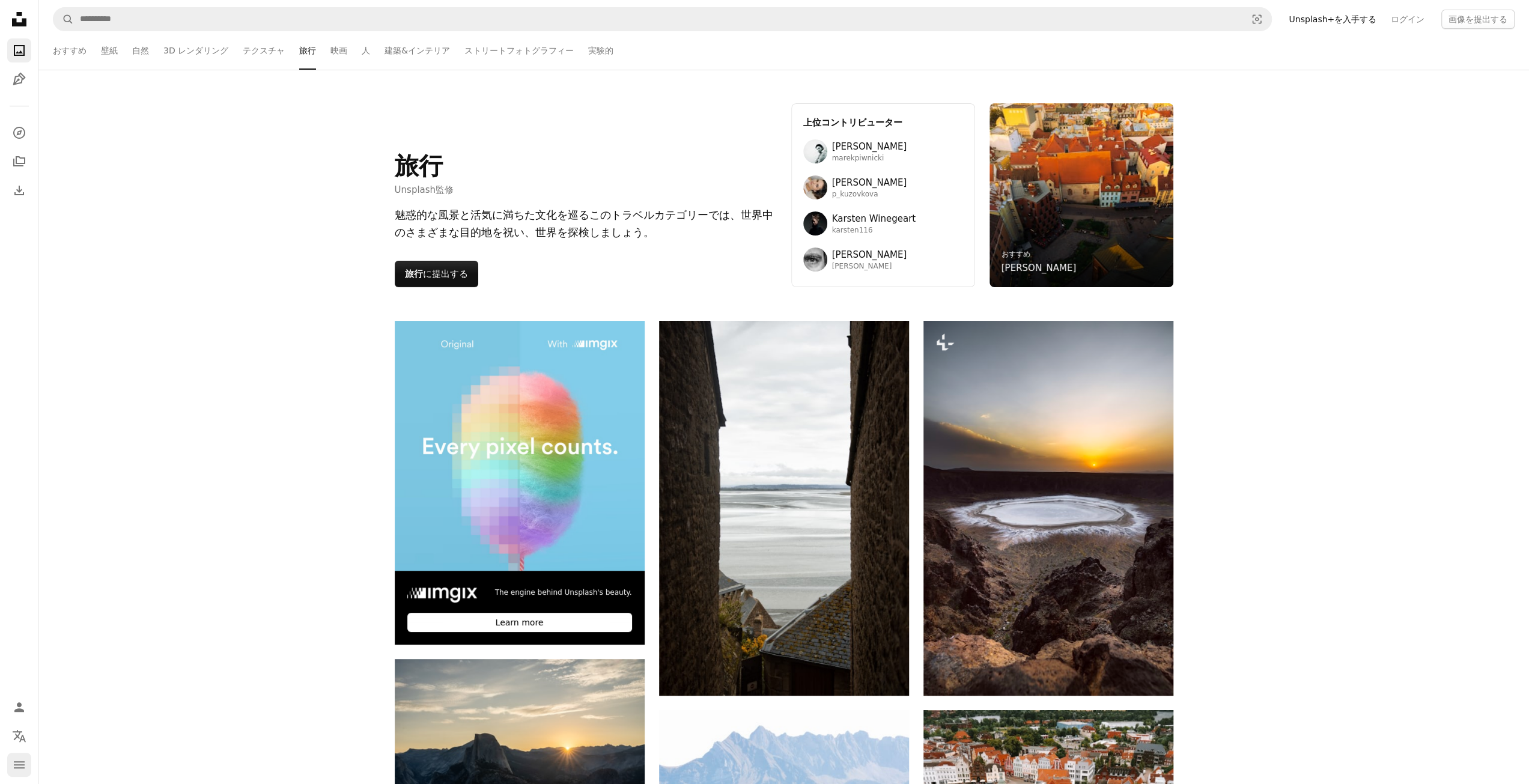
click at [22, 761] on icon "メニュー" at bounding box center [19, 765] width 11 height 7
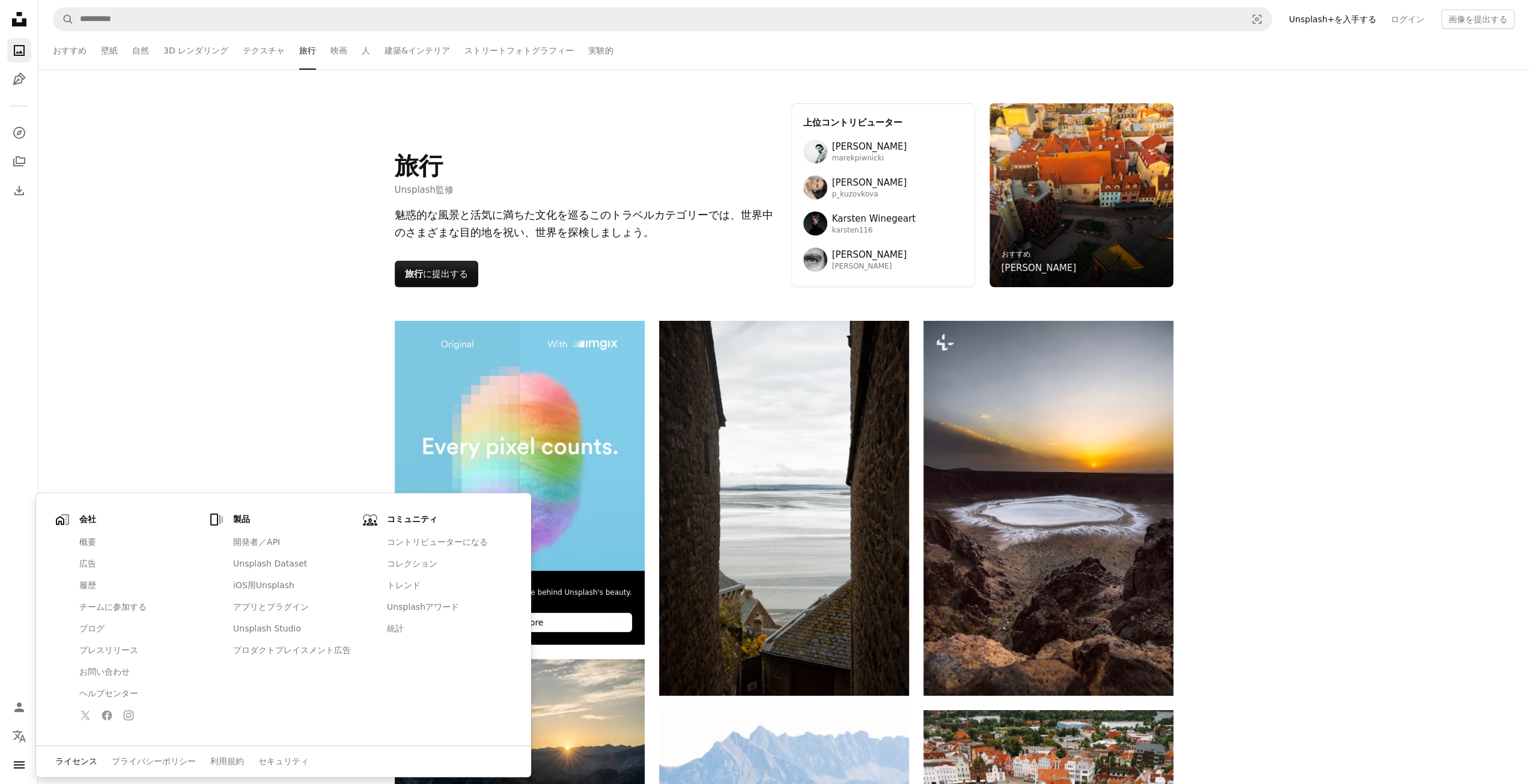
click at [77, 759] on link "ライセンス" at bounding box center [77, 762] width 42 height 12
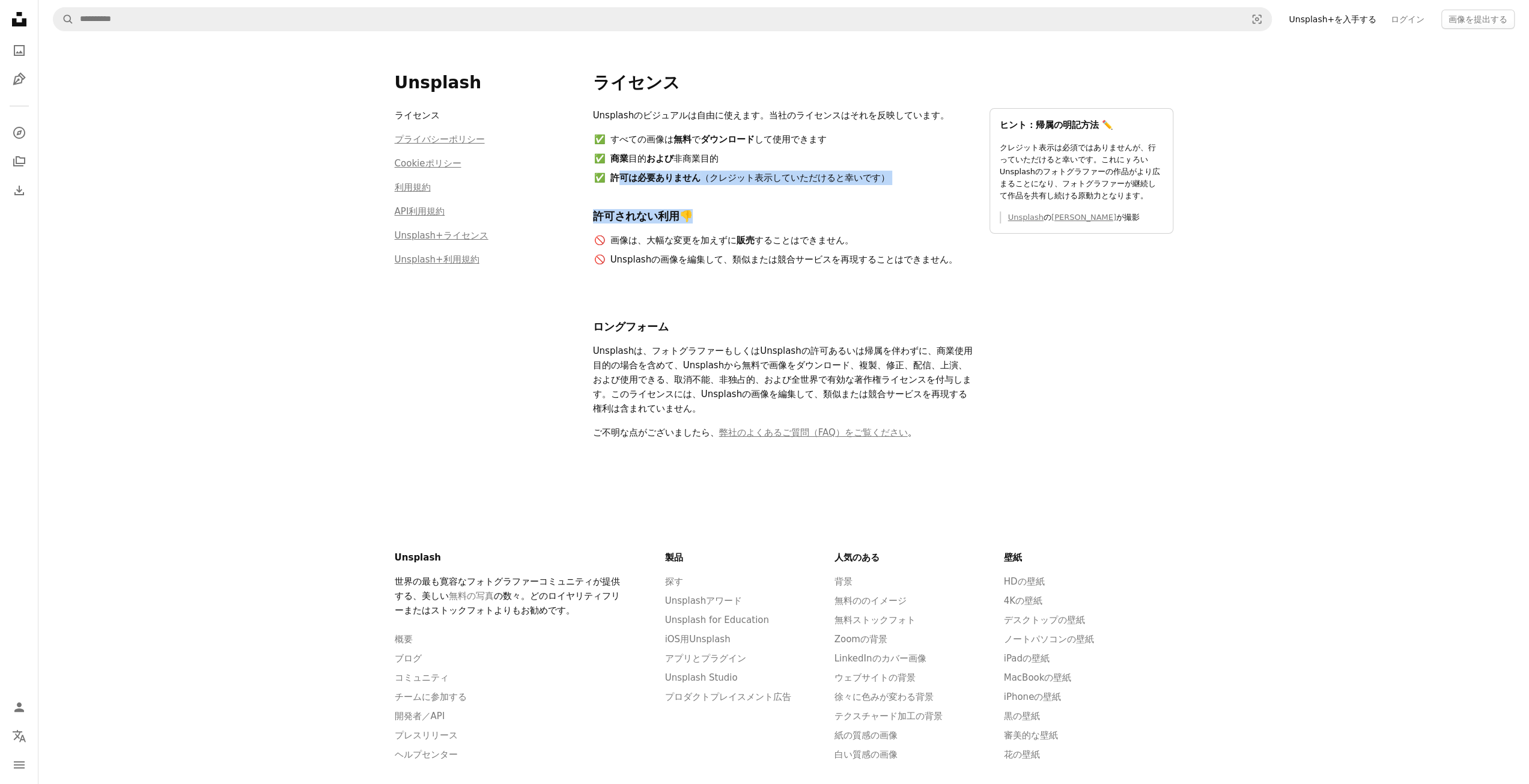
drag, startPoint x: 872, startPoint y: 186, endPoint x: 623, endPoint y: 169, distance: 249.6
click at [623, 169] on div "Unsplashのビジュアルは自由に使えます。当社のライセンスはそれを反映しています。 すべての画像は 無料 で ダウンロード して使用できます 商業 目的 …" at bounding box center [784, 192] width 382 height 168
click at [18, 22] on icon "Unsplash logo Unsplash ホーム" at bounding box center [18, 18] width 24 height 24
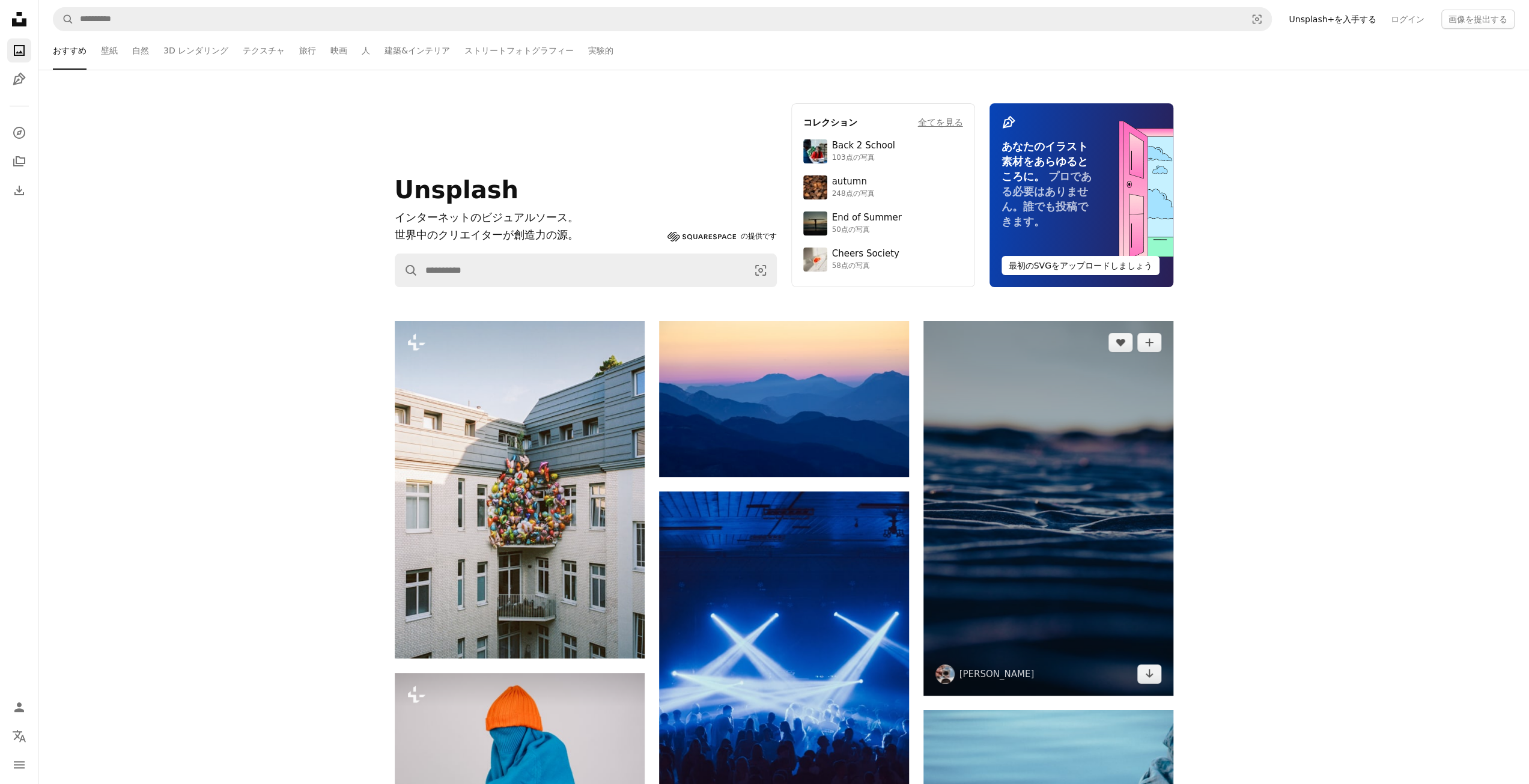
click at [1041, 502] on img at bounding box center [1048, 508] width 250 height 375
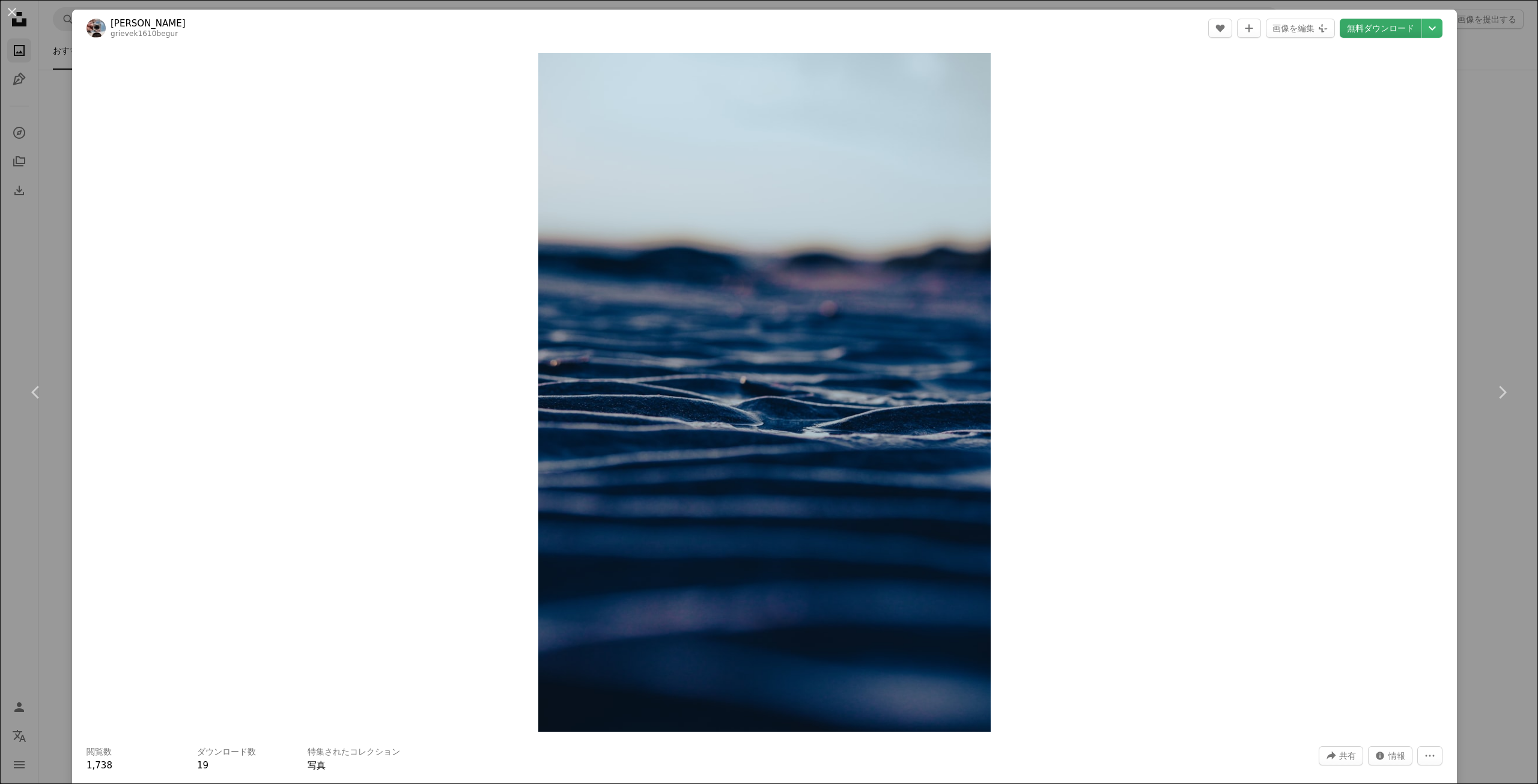
click at [1385, 31] on link "無料ダウンロード" at bounding box center [1380, 28] width 82 height 19
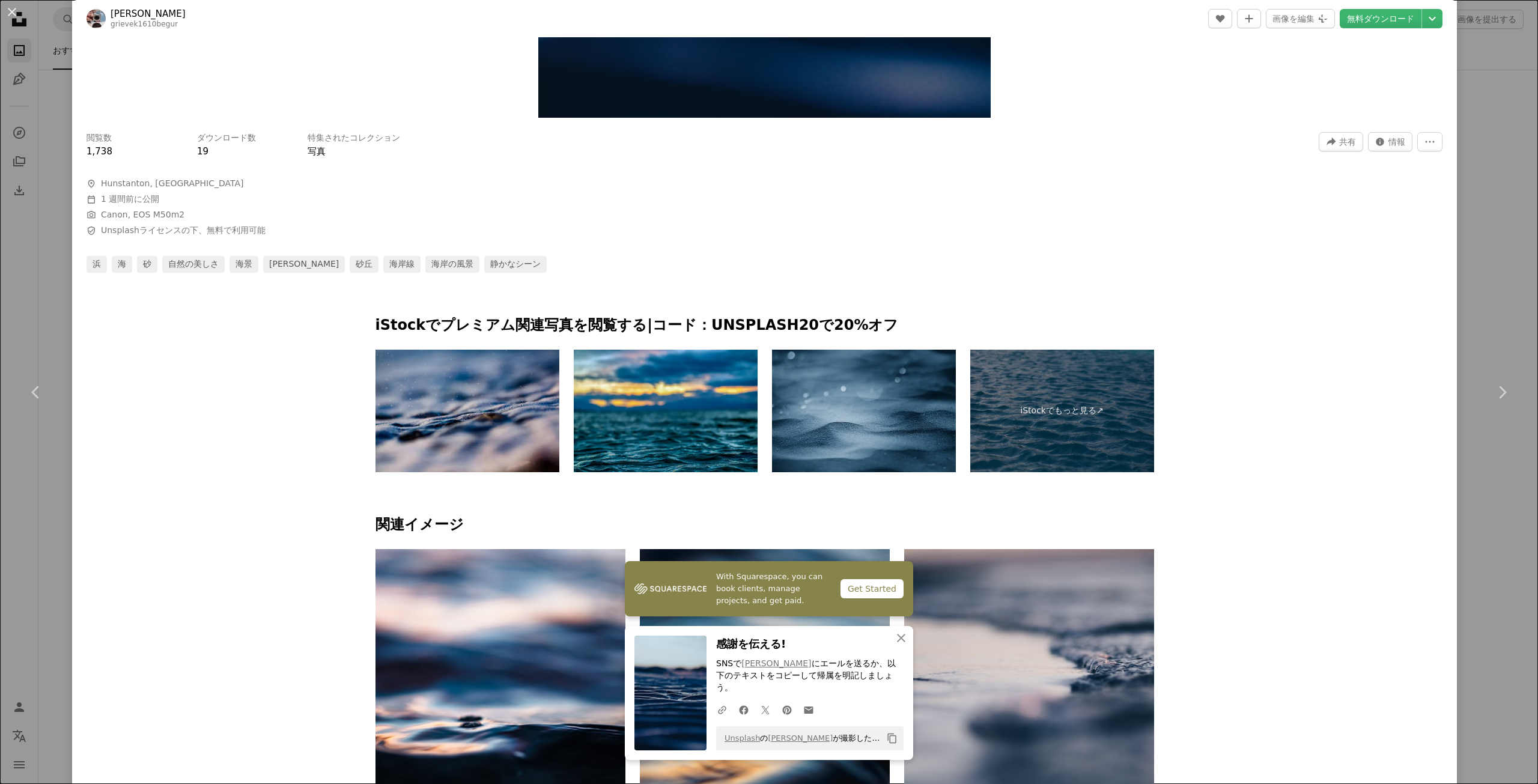
scroll to position [685, 0]
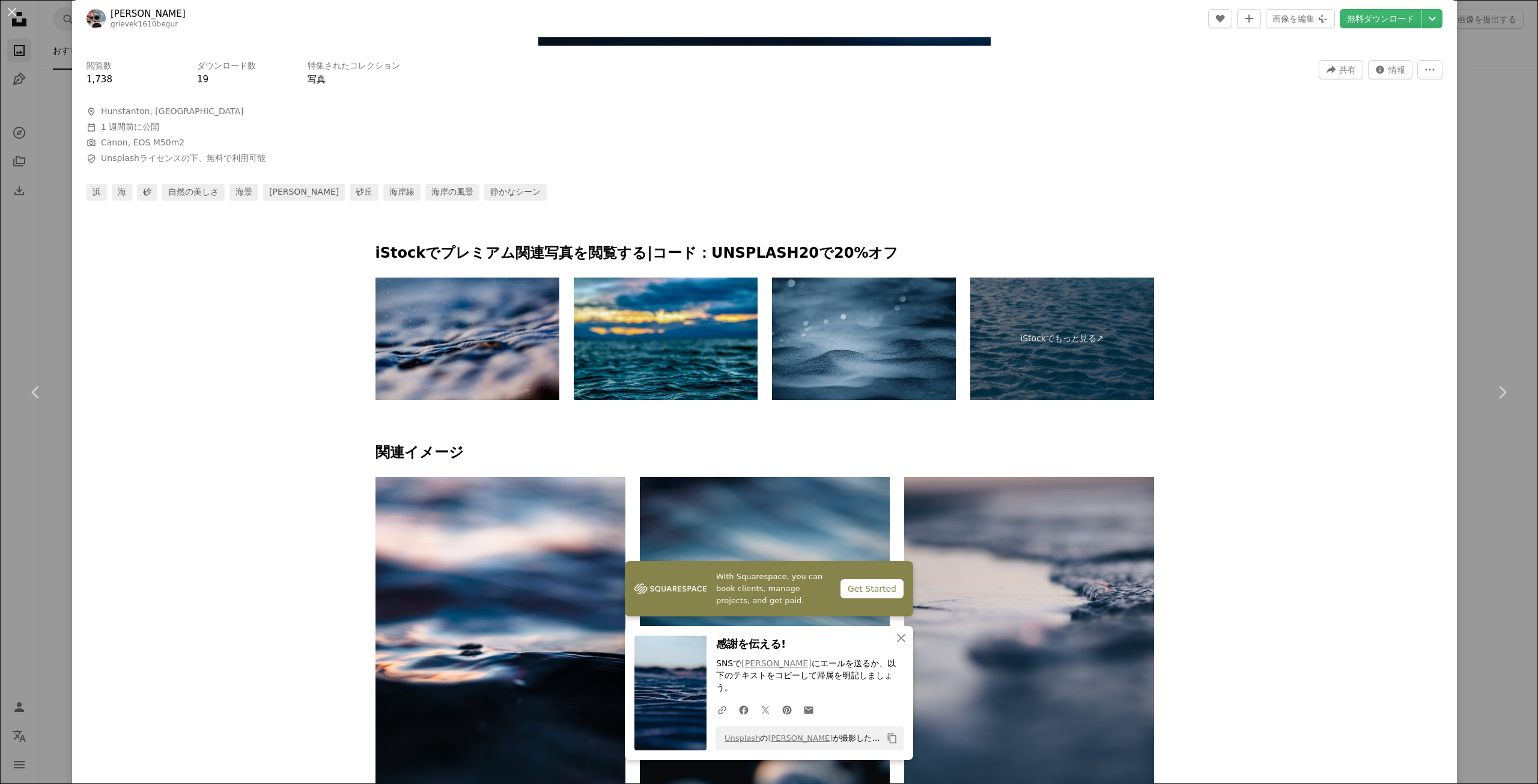
click at [1519, 443] on link "Chevron right" at bounding box center [1502, 392] width 72 height 115
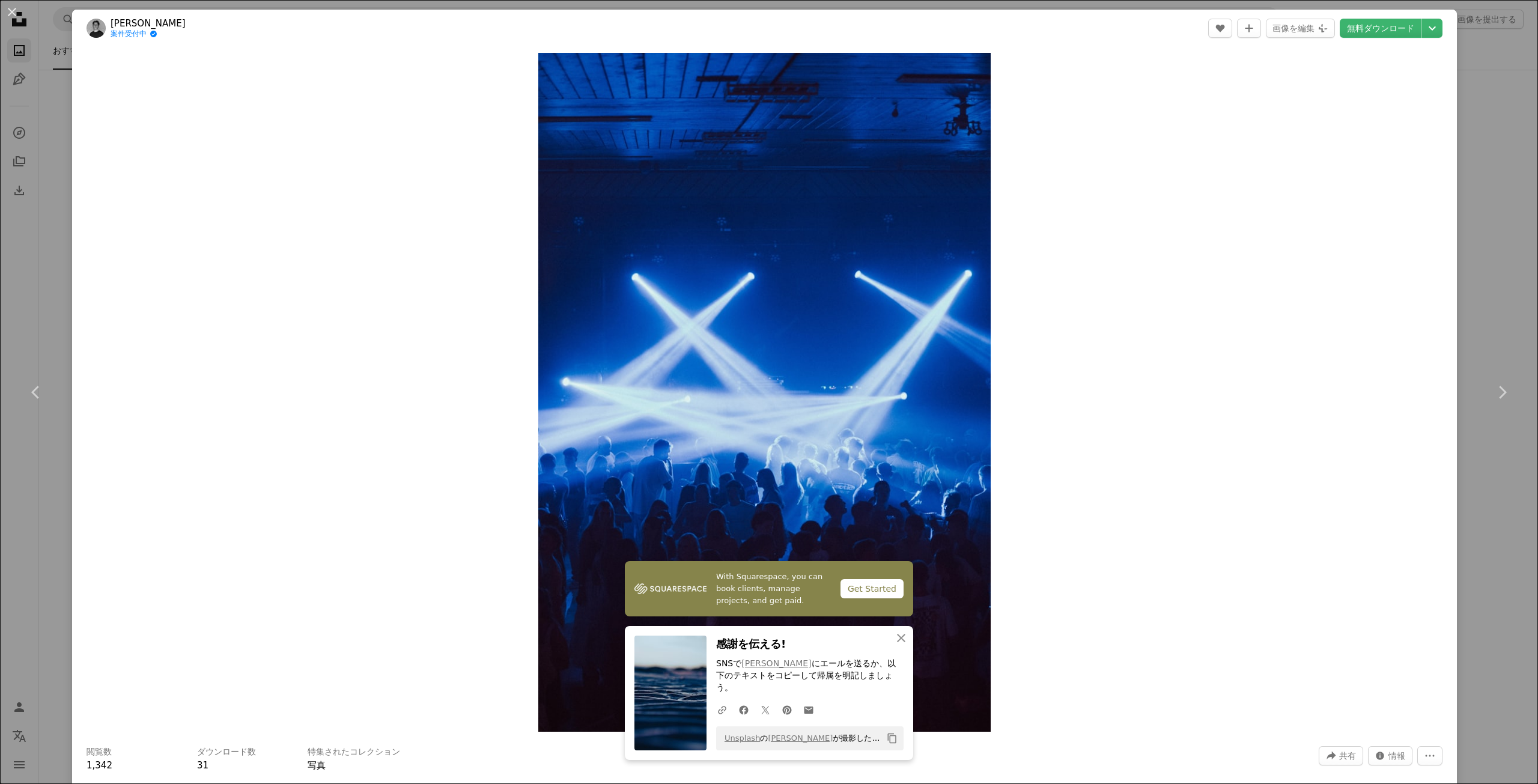
click at [0, 309] on div "An X shape Chevron left Chevron right [PERSON_NAME]ß 案件受付中 A checkmark inside o…" at bounding box center [769, 392] width 1538 height 784
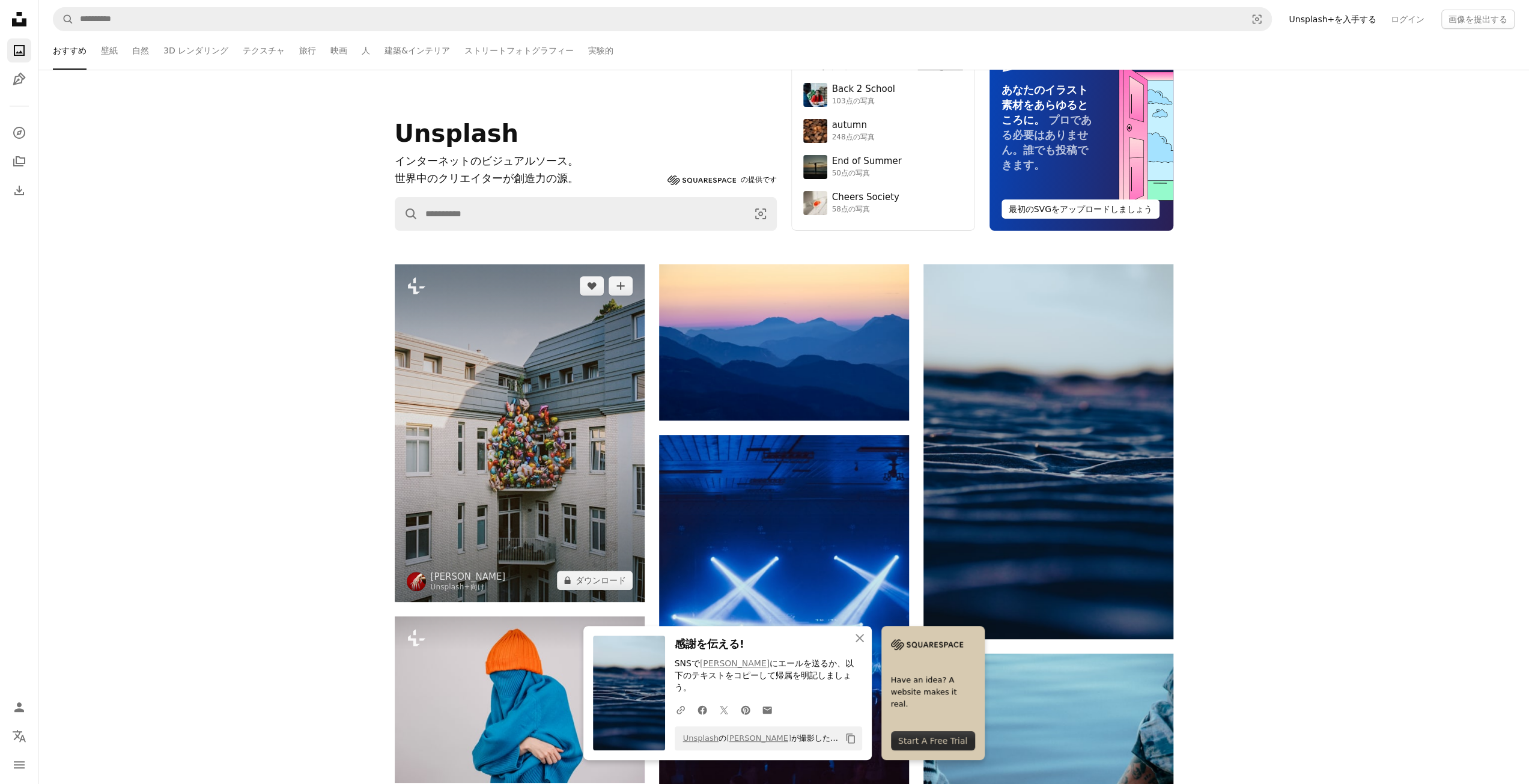
scroll to position [240, 0]
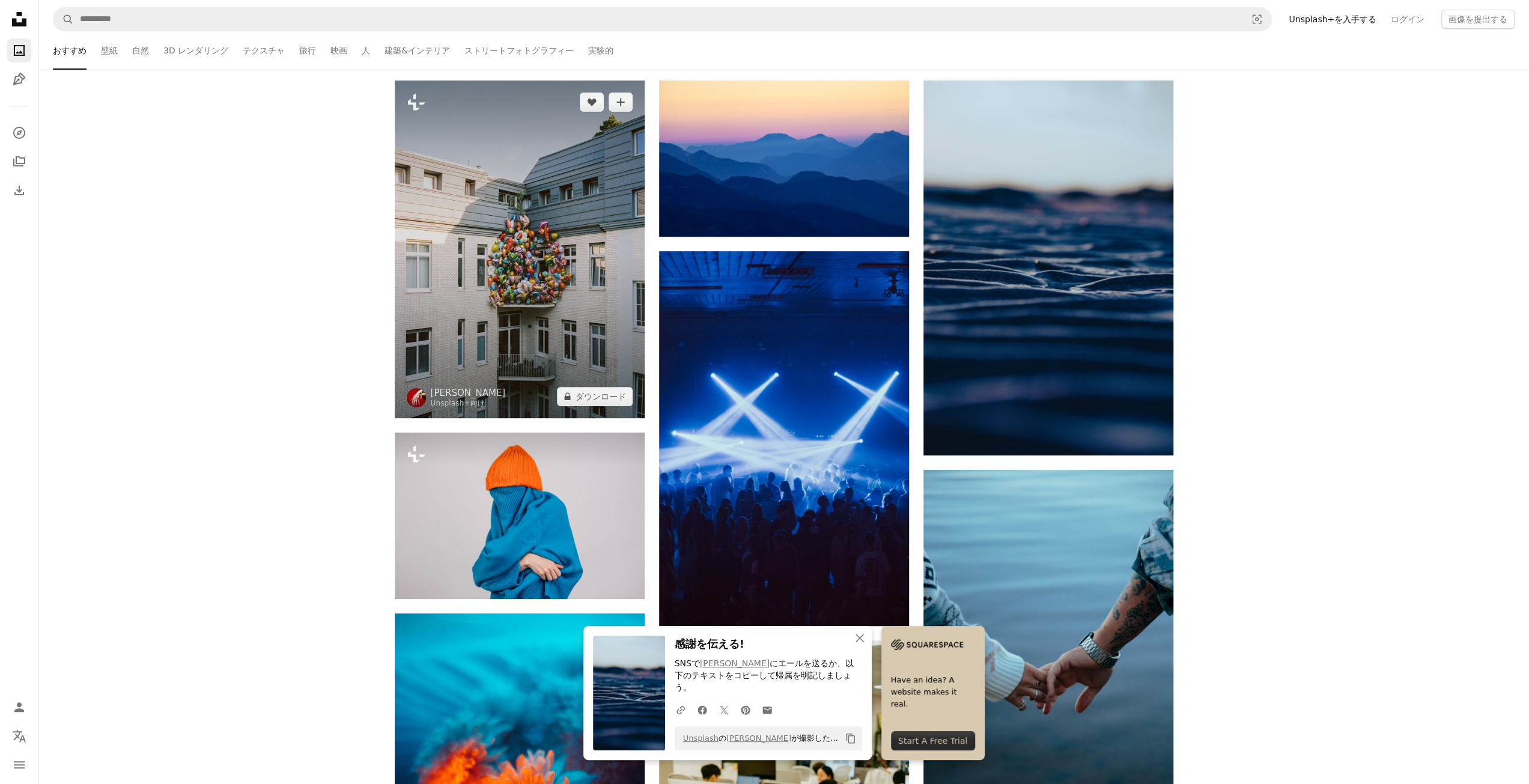
click at [514, 307] on img at bounding box center [519, 249] width 250 height 338
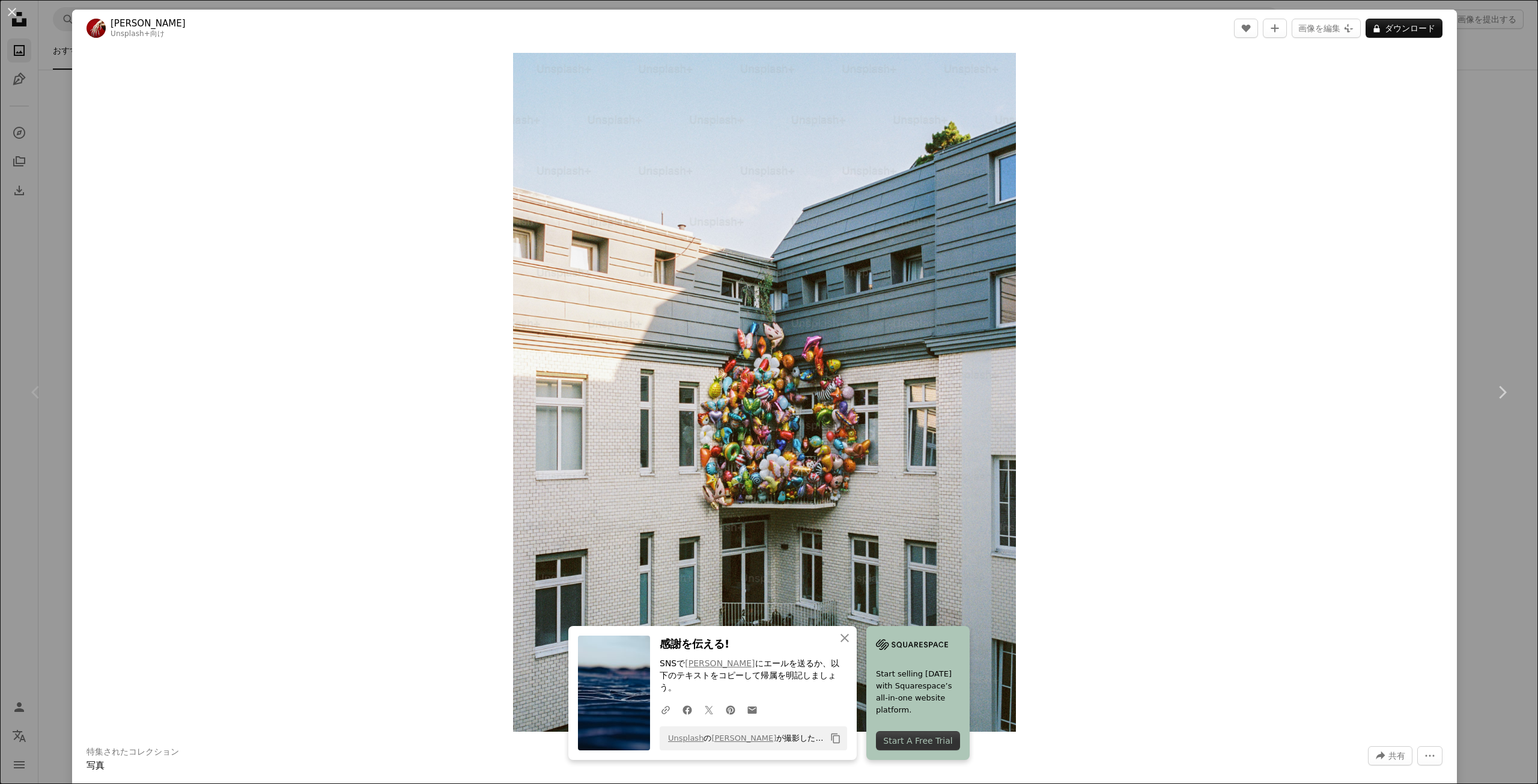
click at [1480, 167] on div "An X shape Chevron left Chevron right Marlen Stahlhuth Unsplash+ 向け A heart A p…" at bounding box center [769, 392] width 1538 height 784
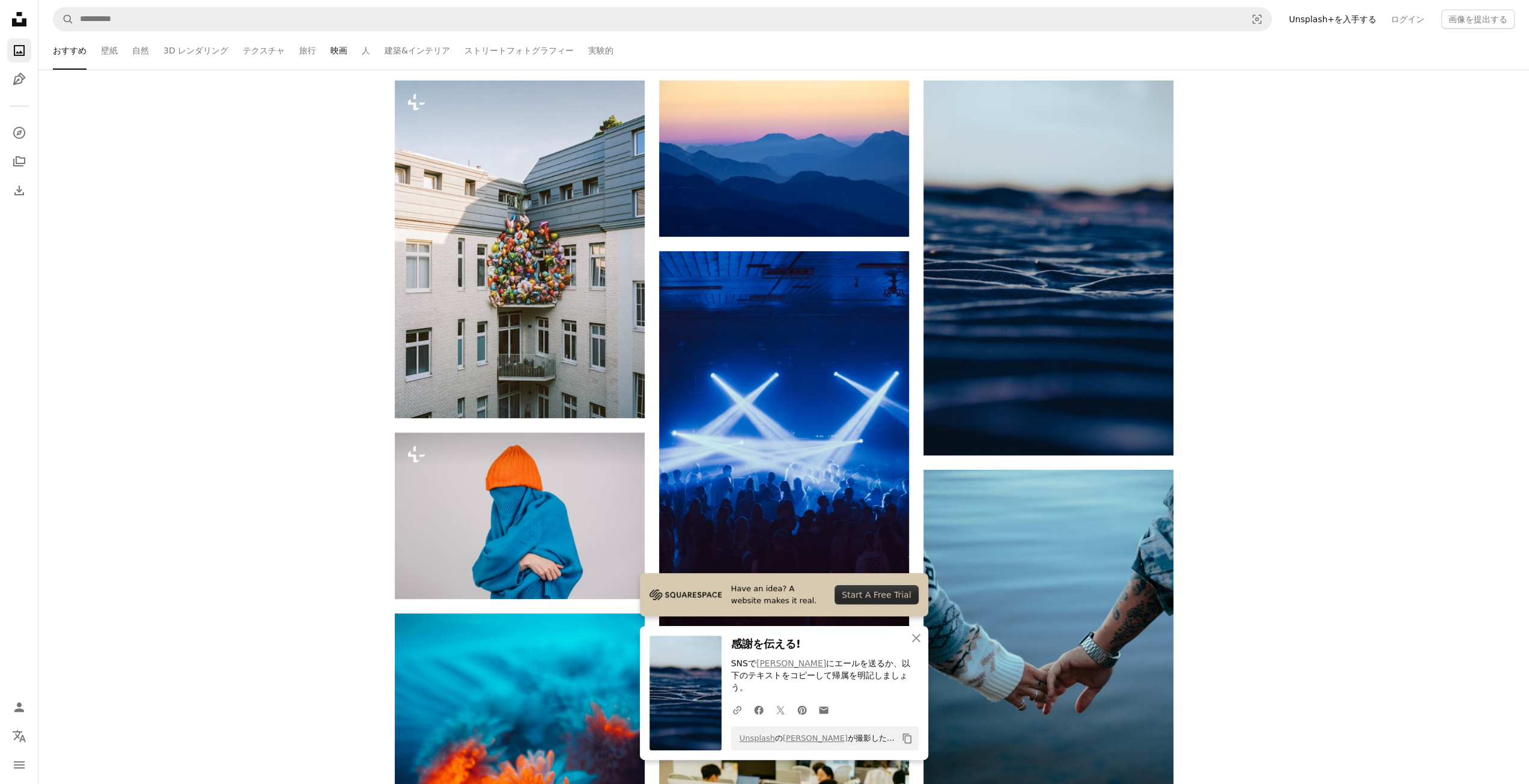
click at [330, 47] on link "映画" at bounding box center [338, 50] width 17 height 39
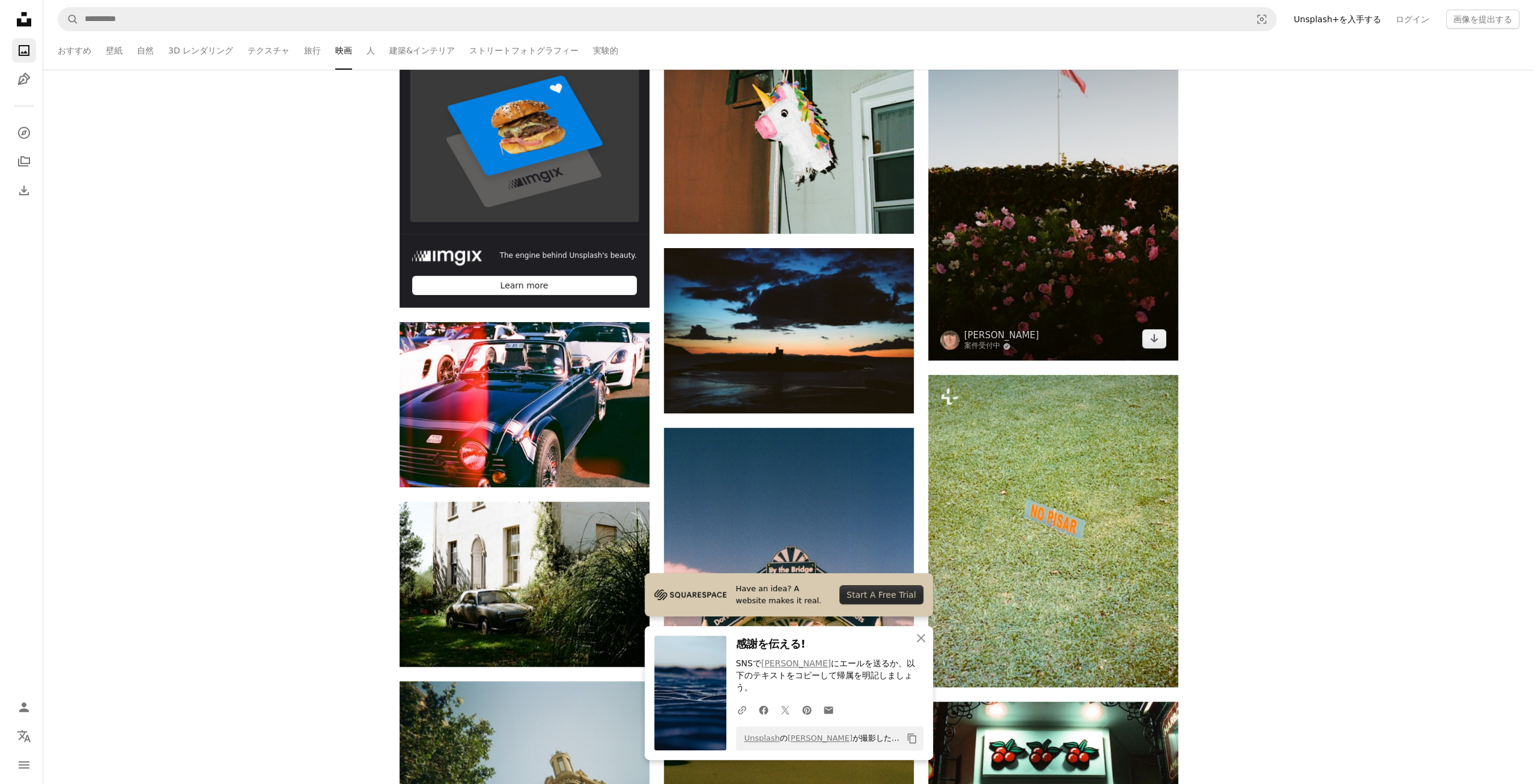
scroll to position [360, 0]
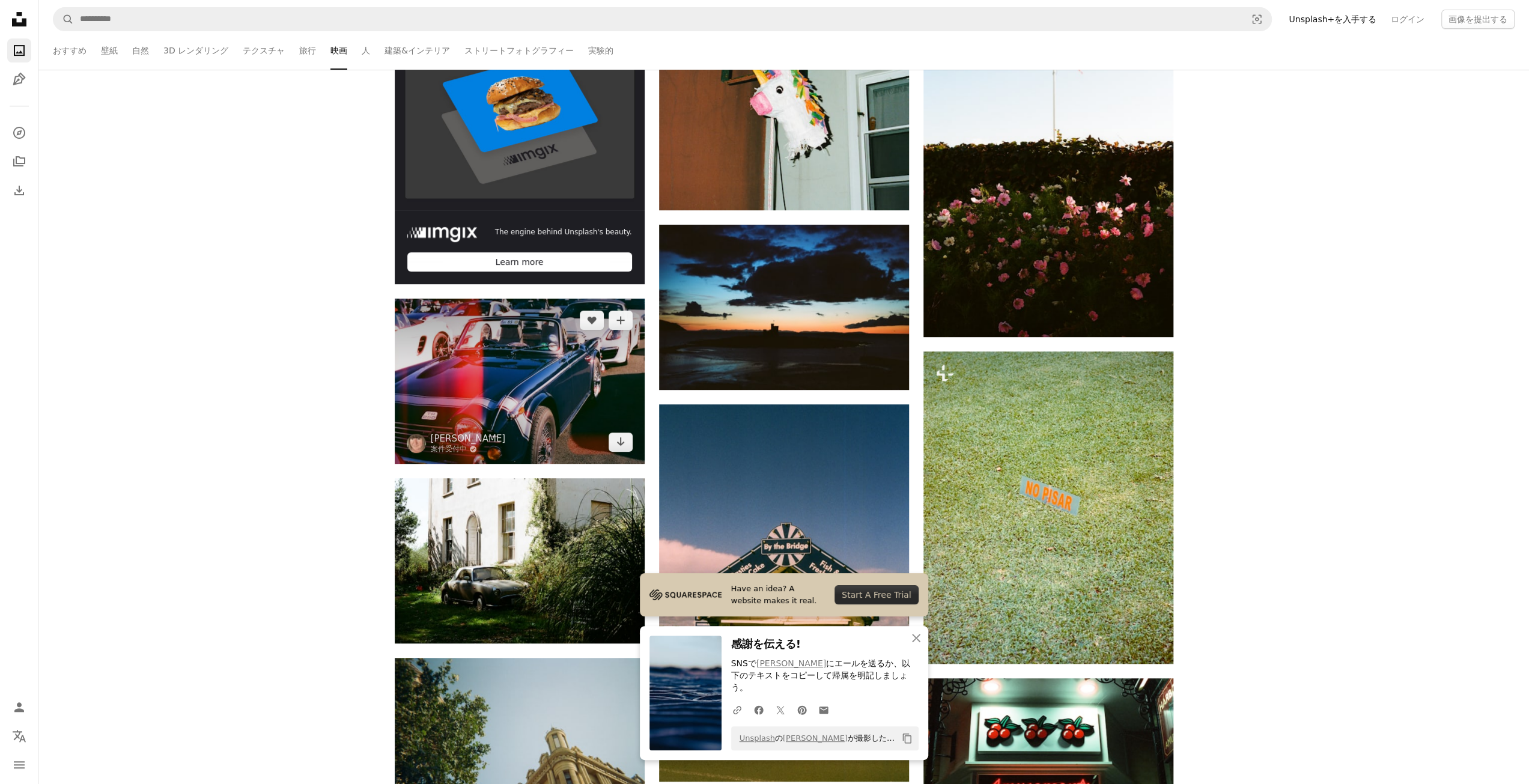
click at [546, 385] on img at bounding box center [519, 381] width 250 height 165
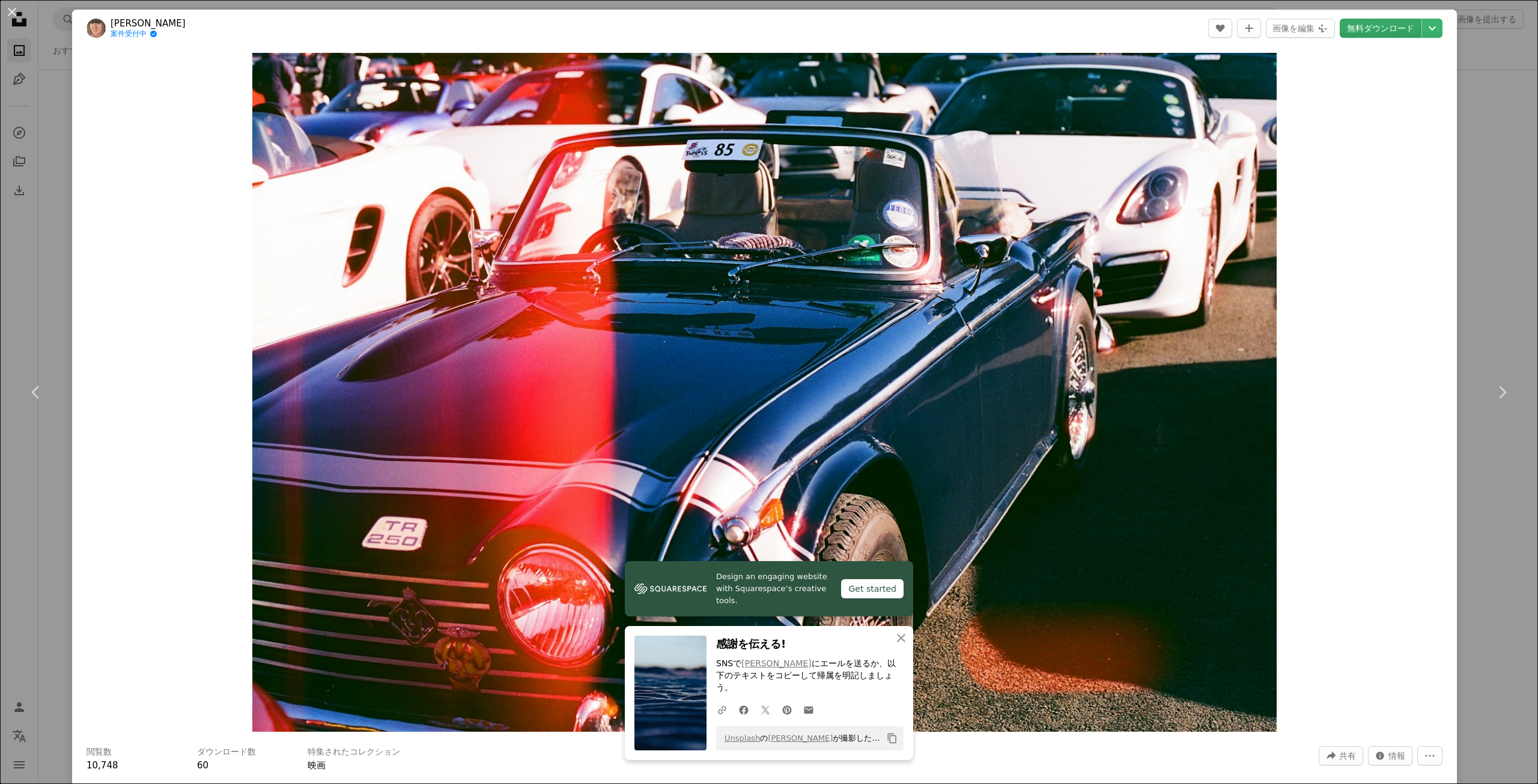
click at [1380, 27] on link "無料ダウンロード" at bounding box center [1380, 28] width 82 height 19
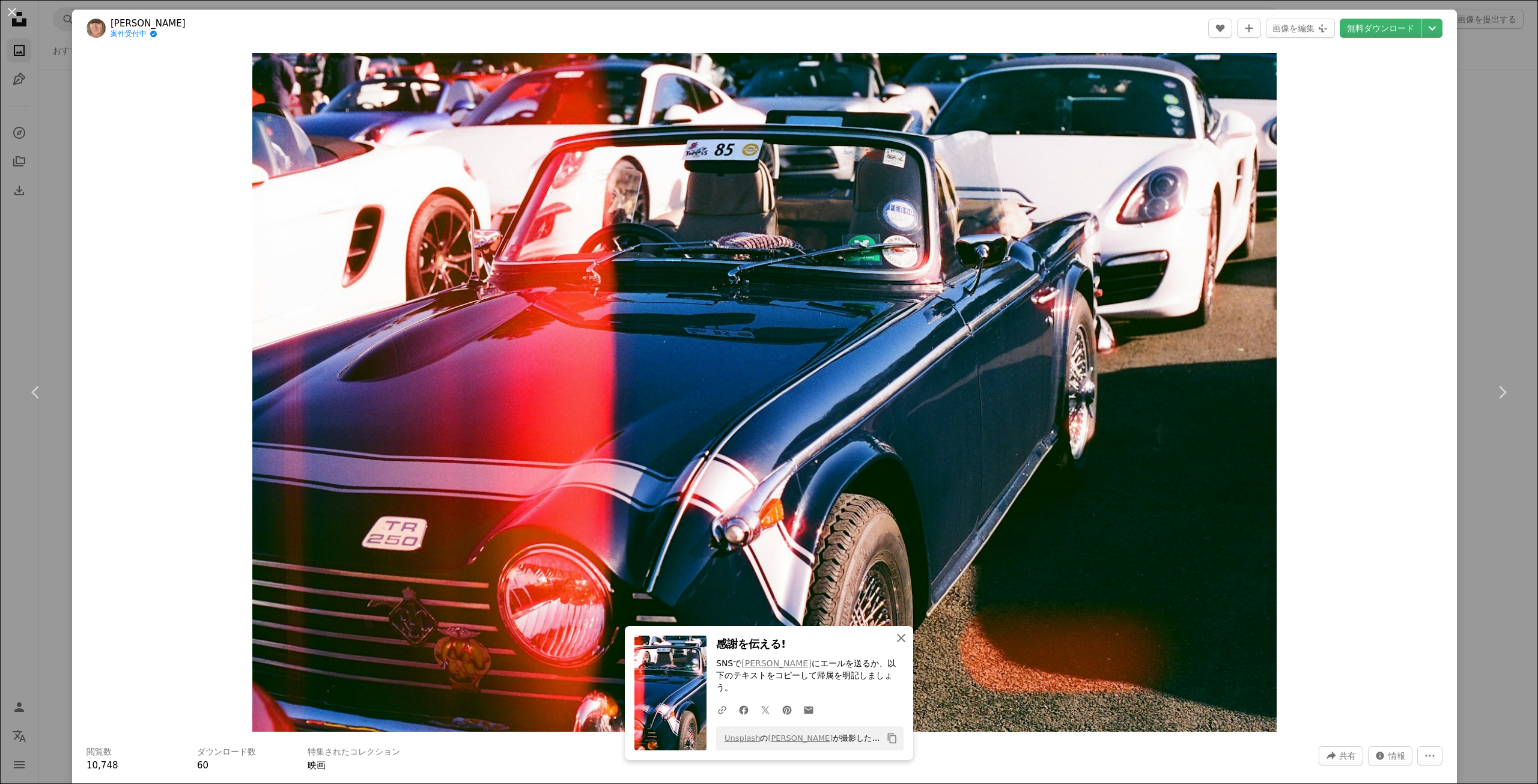
click at [899, 642] on icon "button" at bounding box center [901, 638] width 9 height 9
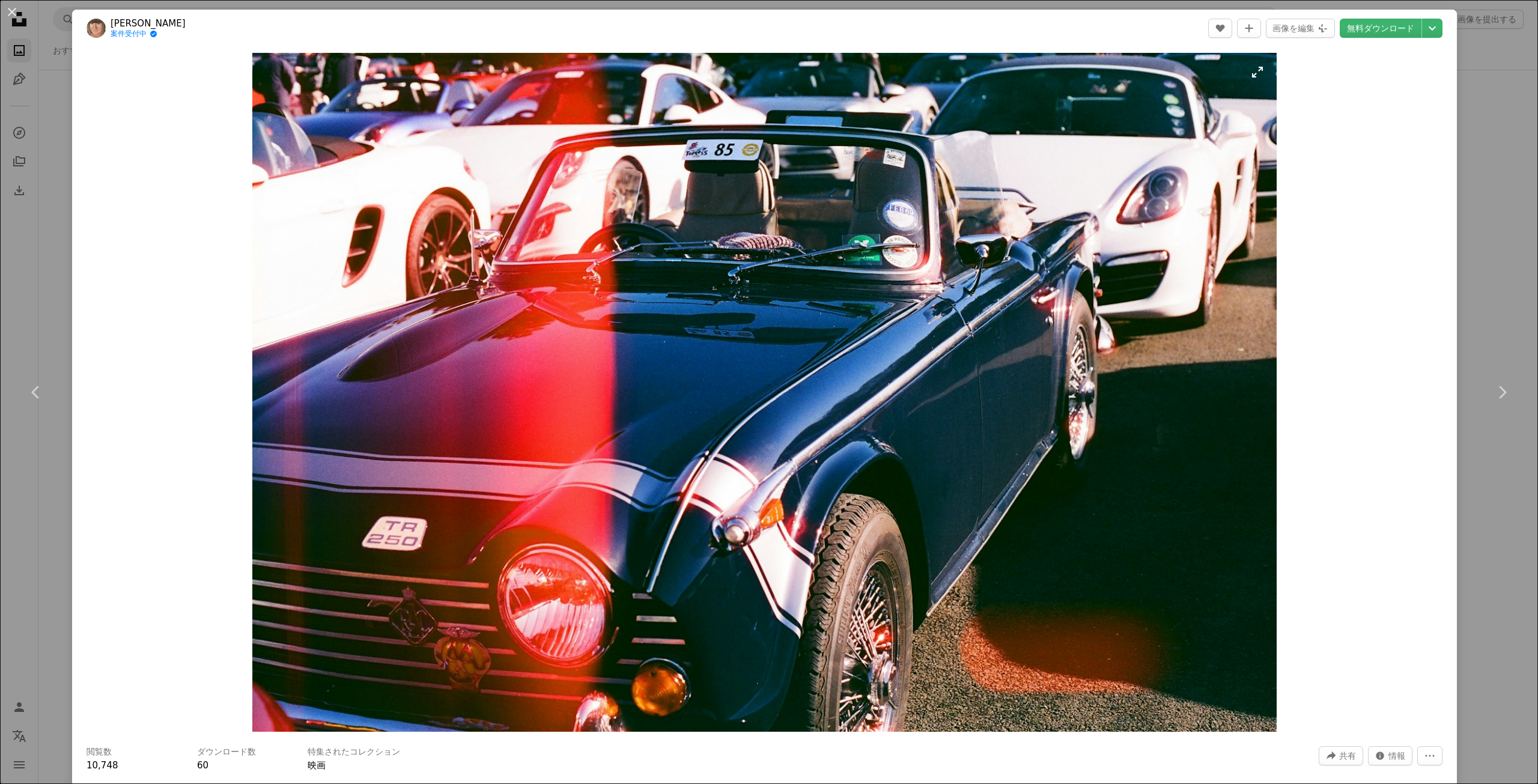
click at [1091, 377] on img "この画像でズームインする" at bounding box center [765, 392] width 1025 height 678
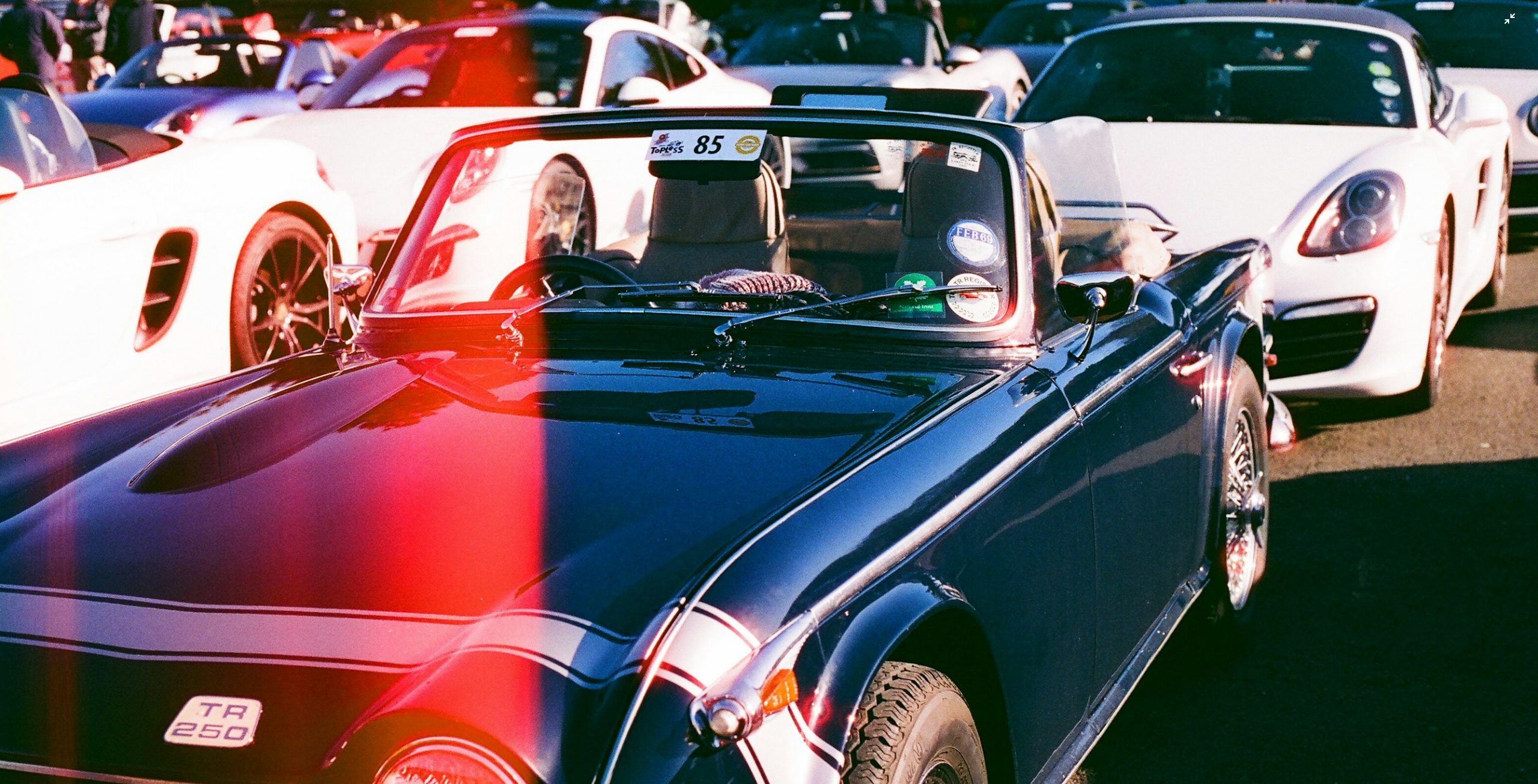
scroll to position [112, 0]
